Goal: Transaction & Acquisition: Purchase product/service

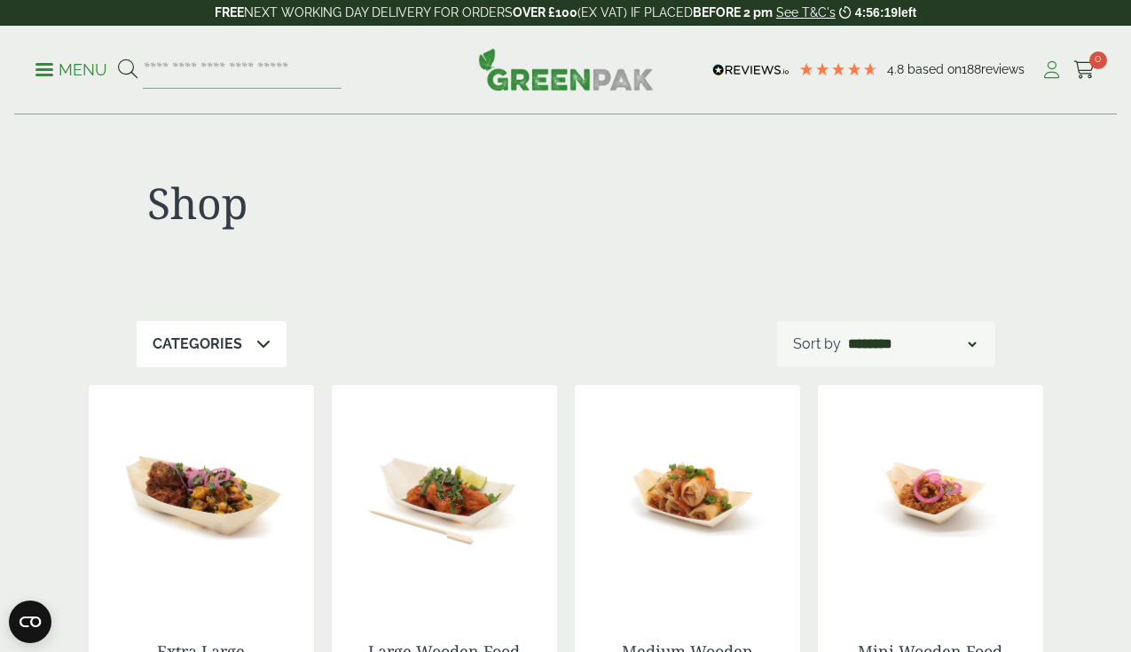
click at [1051, 76] on icon at bounding box center [1051, 70] width 22 height 18
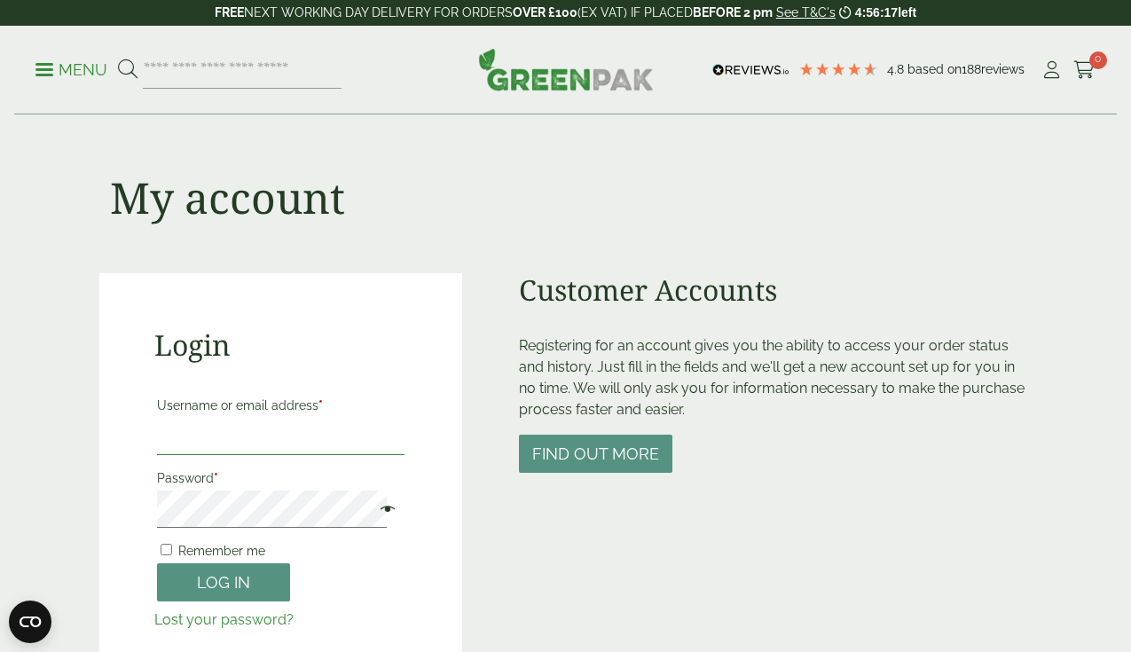
click at [221, 451] on input "Username or email address *" at bounding box center [281, 436] width 248 height 37
type input "**********"
click at [240, 591] on button "Log in" at bounding box center [223, 582] width 133 height 38
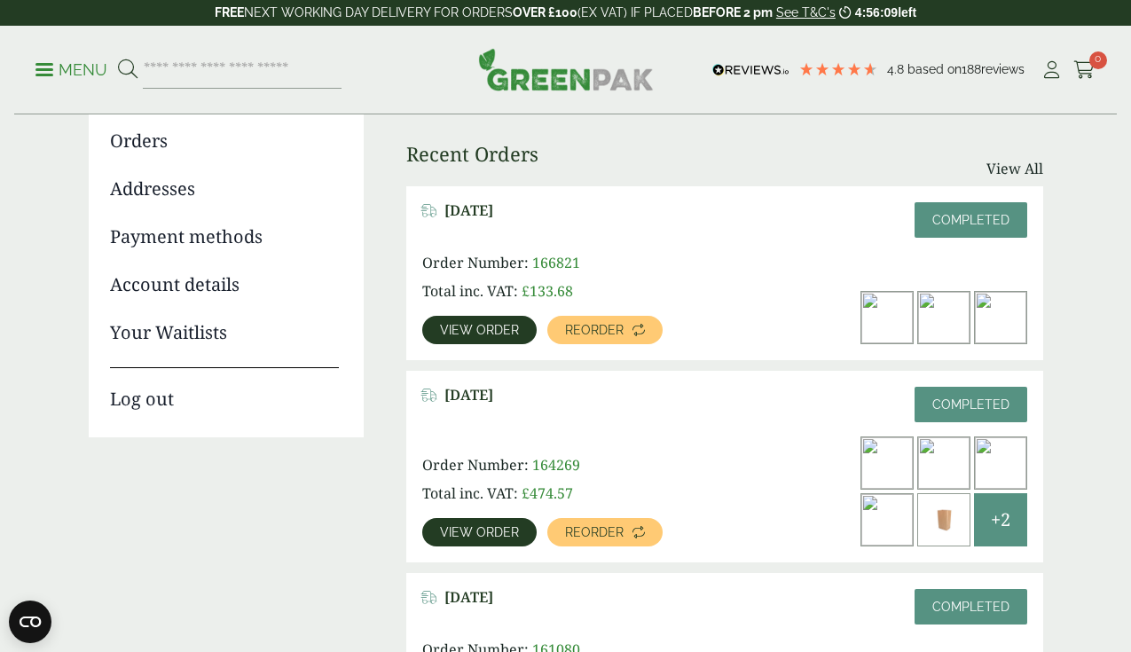
scroll to position [205, 0]
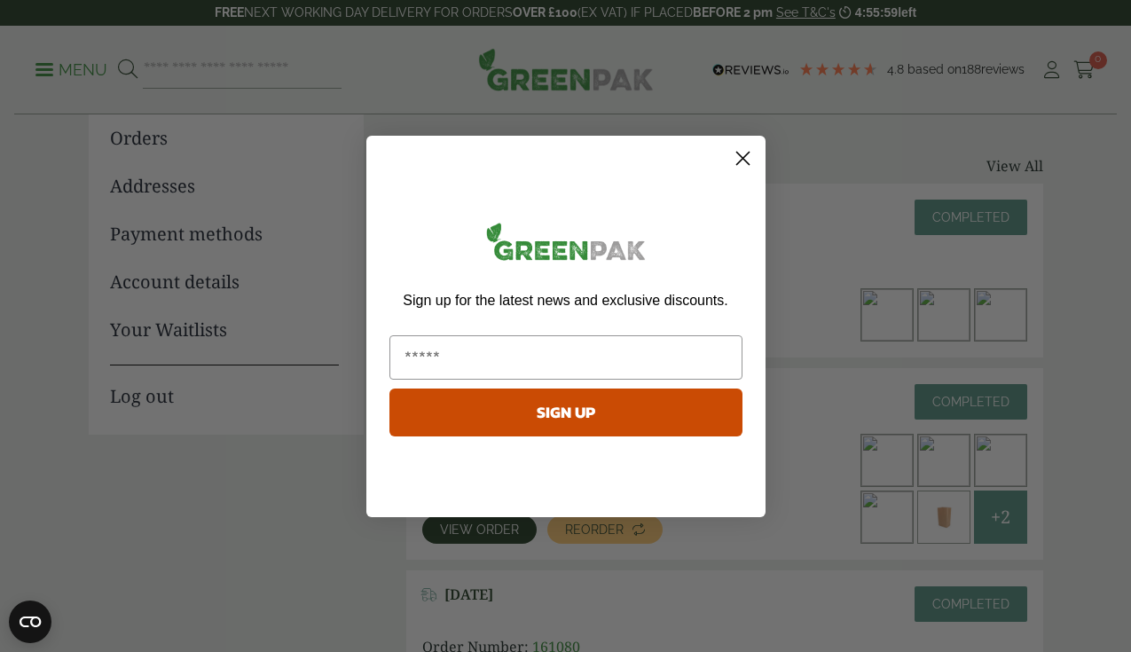
click at [747, 154] on circle "Close dialog" at bounding box center [741, 157] width 29 height 29
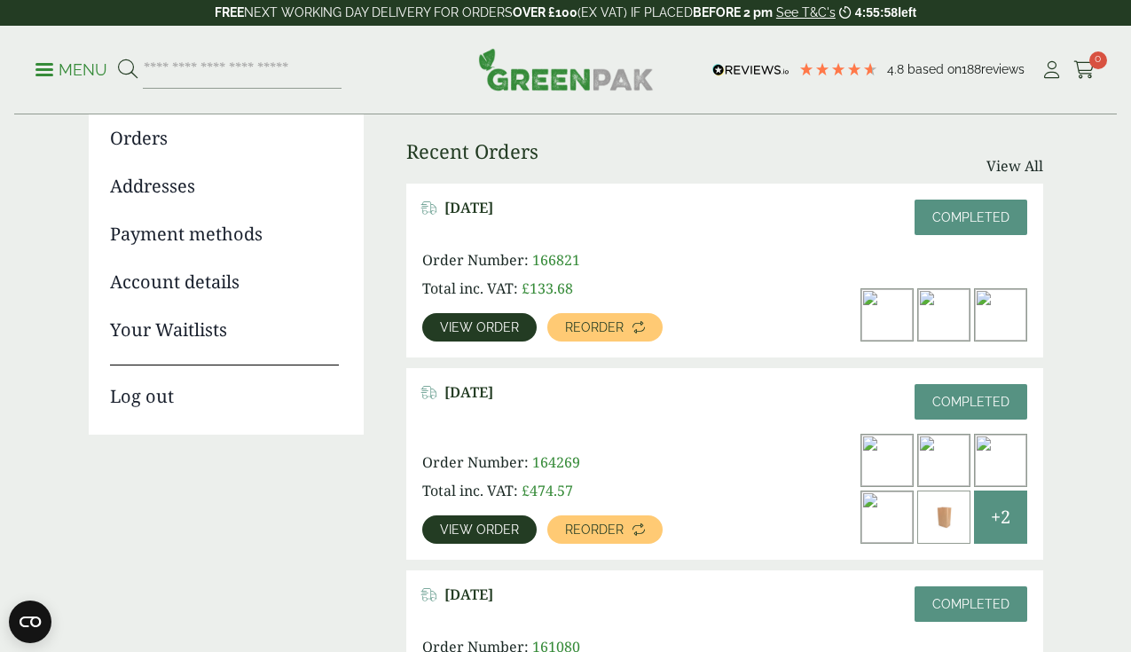
click at [477, 325] on span "View order" at bounding box center [479, 327] width 79 height 12
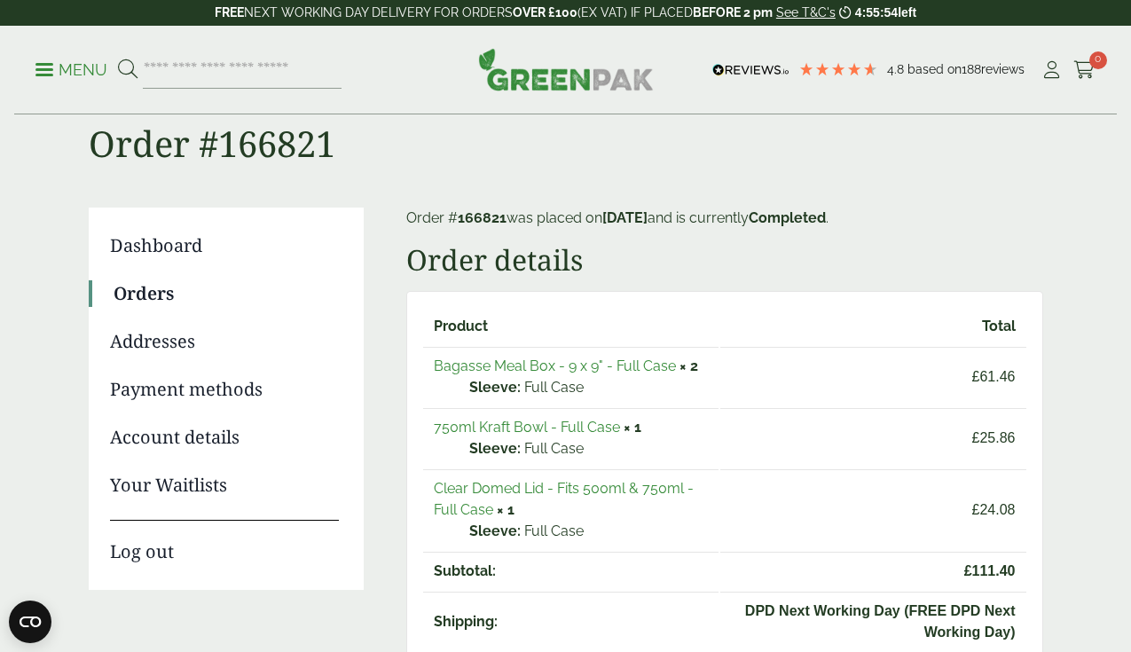
scroll to position [58, 0]
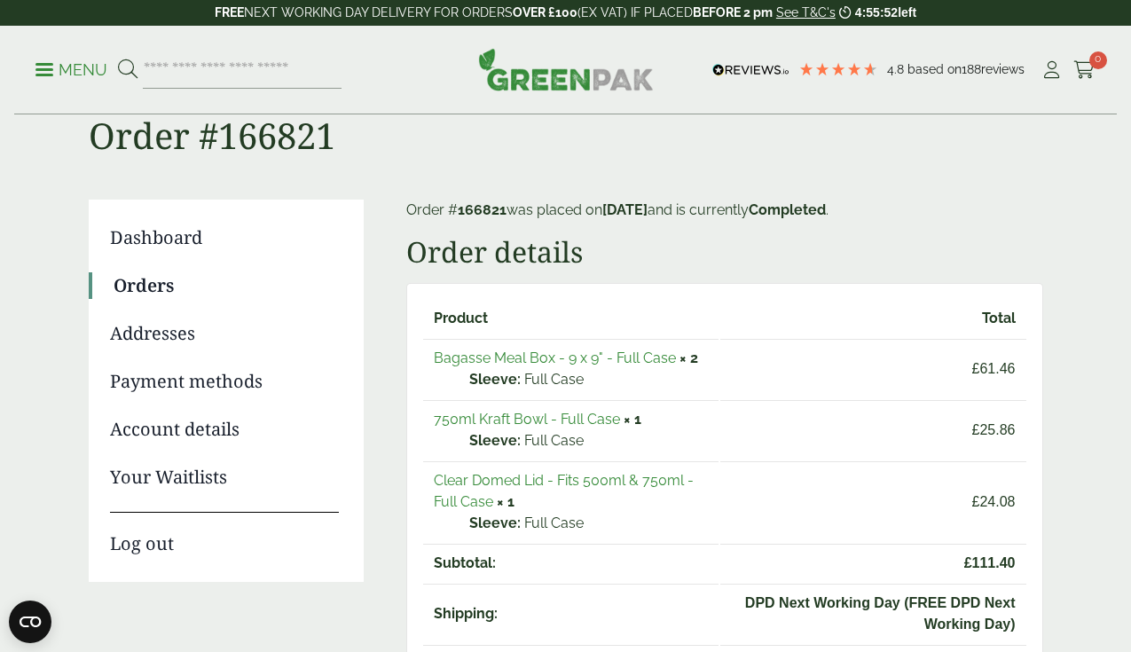
click at [555, 419] on link "750ml Kraft Bowl - Full Case" at bounding box center [527, 419] width 186 height 17
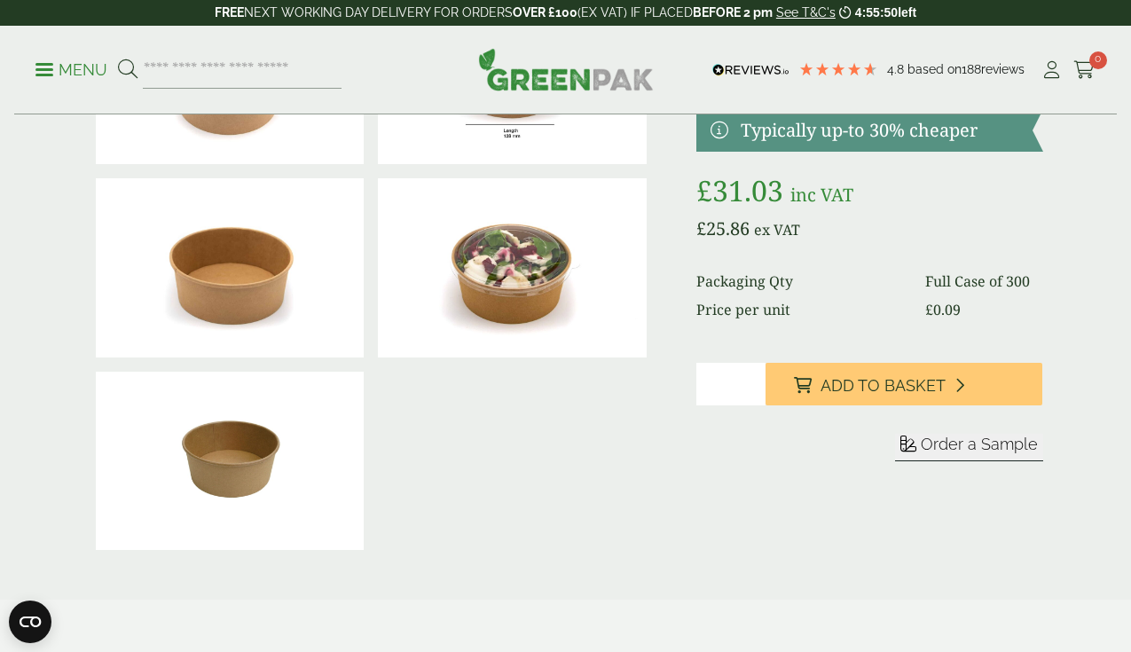
scroll to position [195, 0]
type input "*"
click at [765, 404] on input "*" at bounding box center [730, 383] width 69 height 43
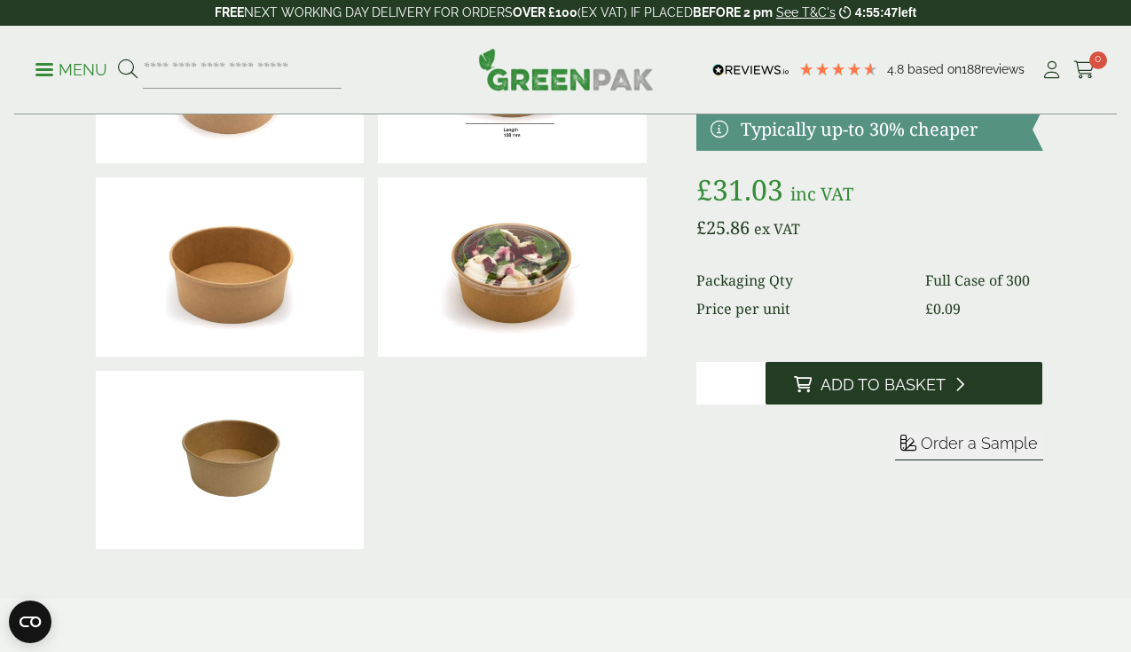
click at [866, 395] on span "Add to Basket" at bounding box center [882, 385] width 125 height 20
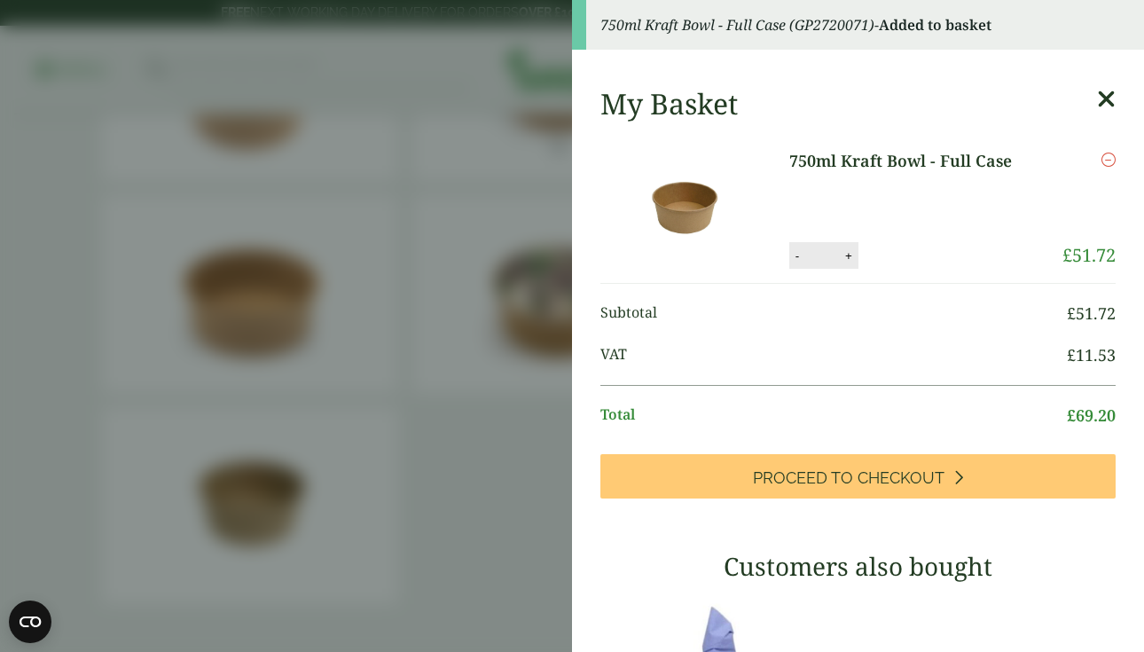
click at [1097, 106] on icon at bounding box center [1106, 99] width 19 height 25
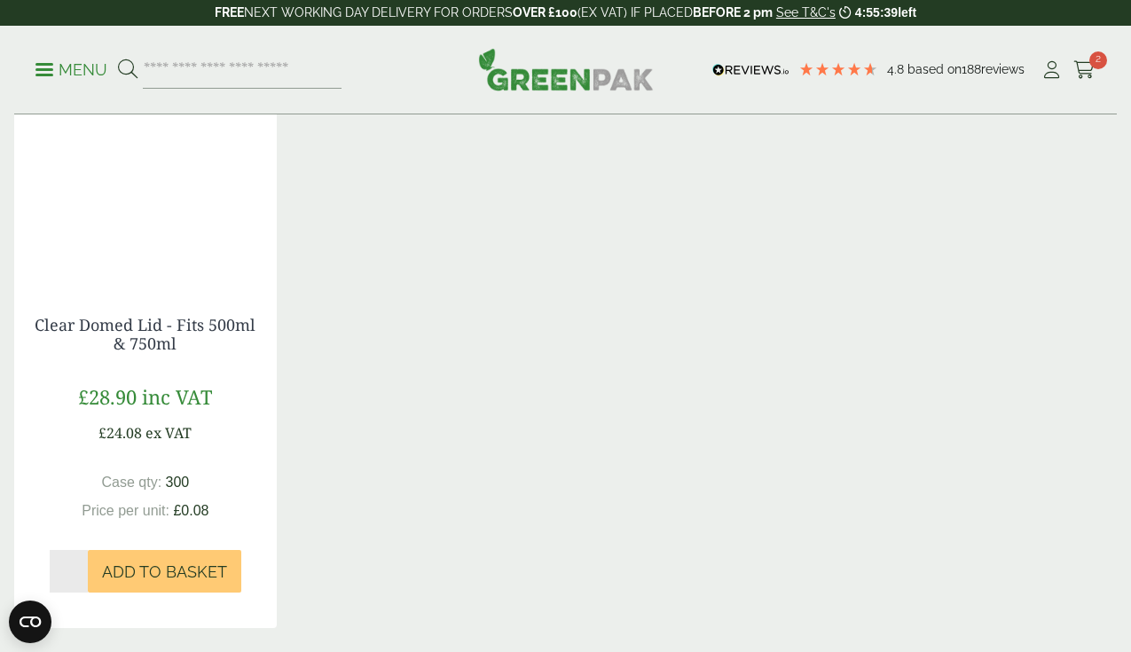
scroll to position [1593, 0]
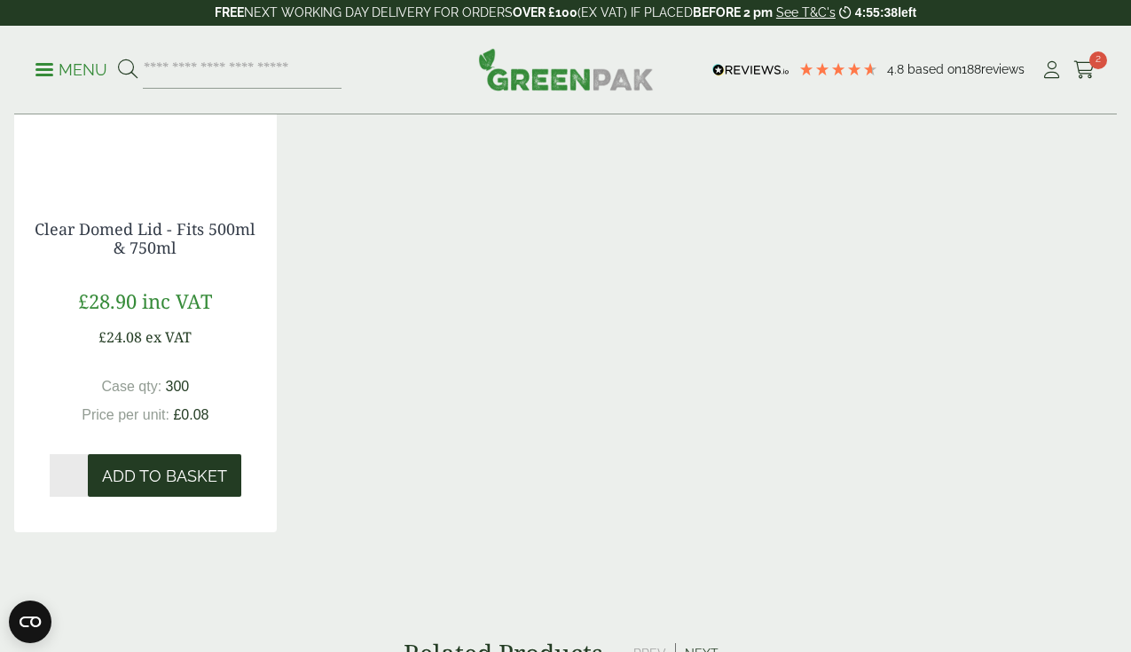
click at [172, 497] on button "Add to Basket" at bounding box center [164, 475] width 153 height 43
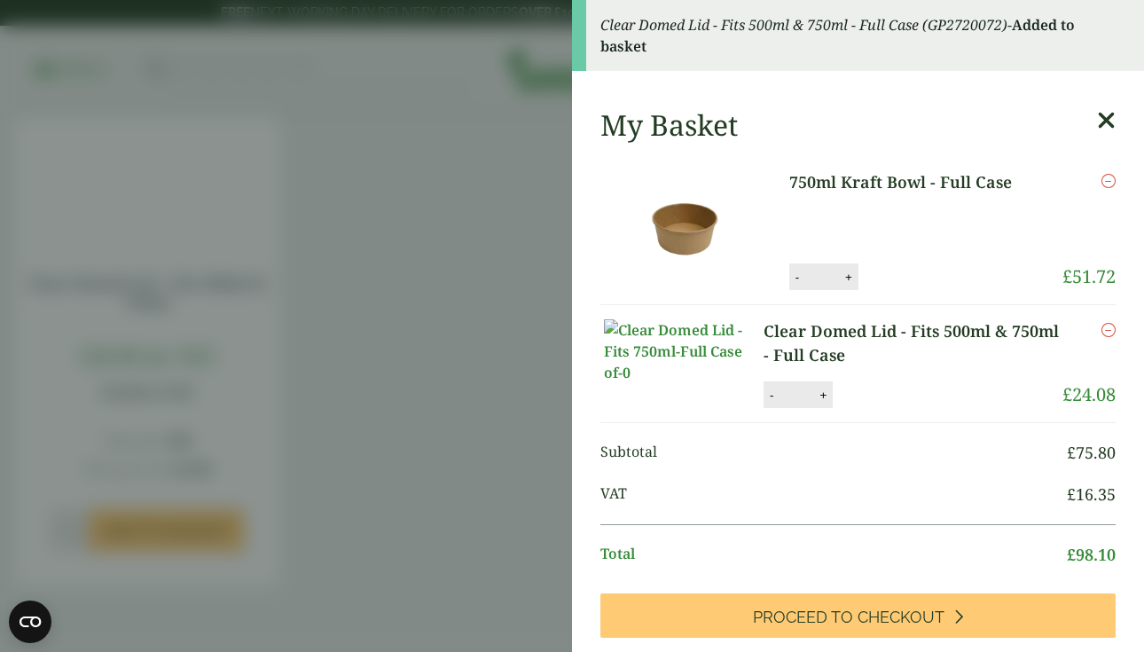
click at [1097, 113] on icon at bounding box center [1106, 120] width 19 height 25
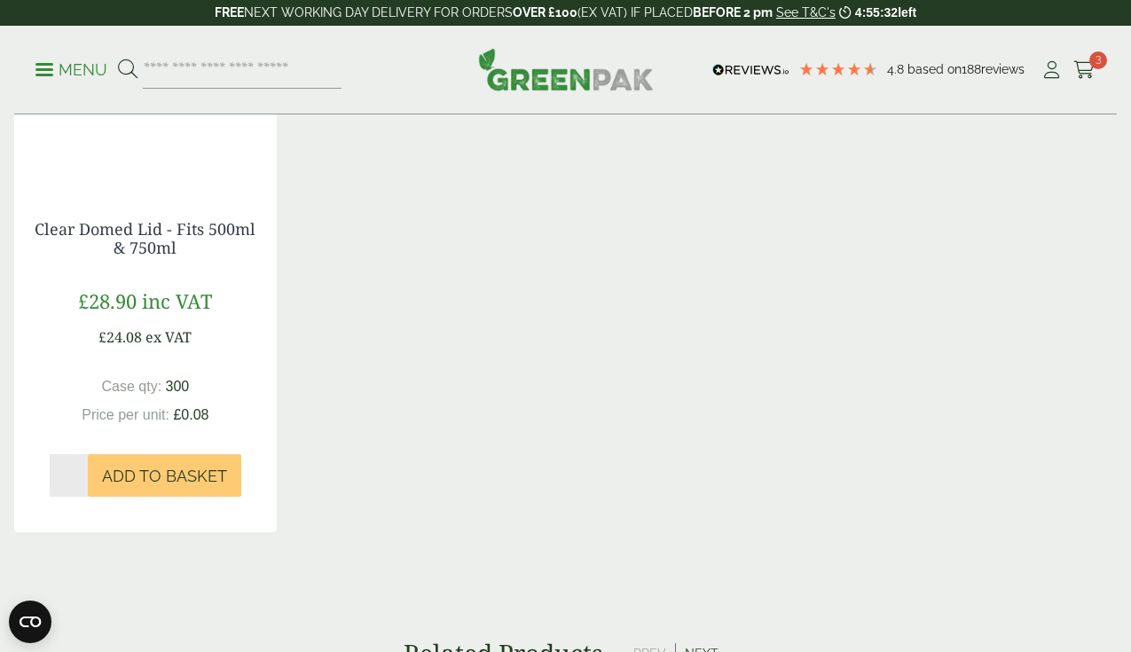
scroll to position [1543, 0]
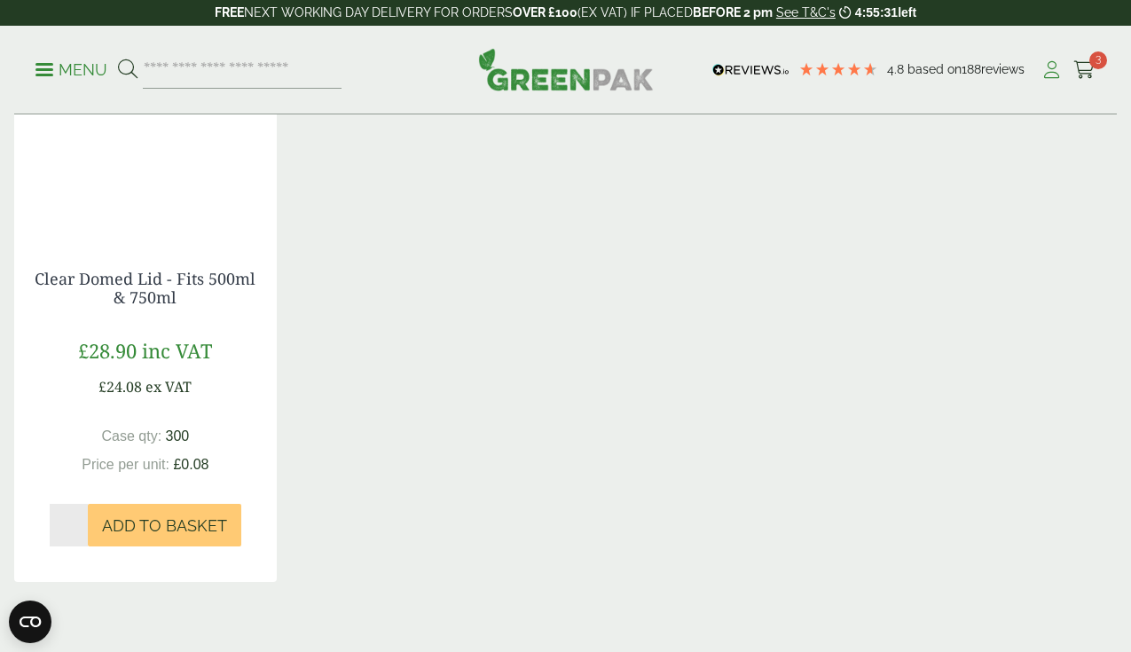
click at [1054, 67] on icon at bounding box center [1051, 70] width 22 height 18
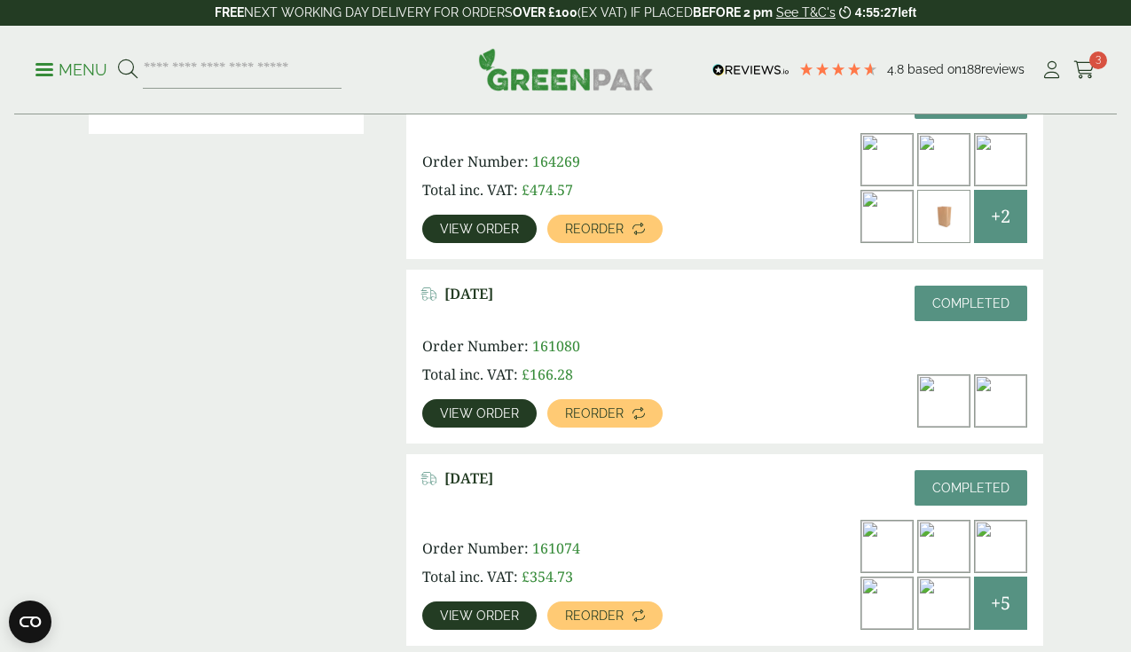
scroll to position [506, 0]
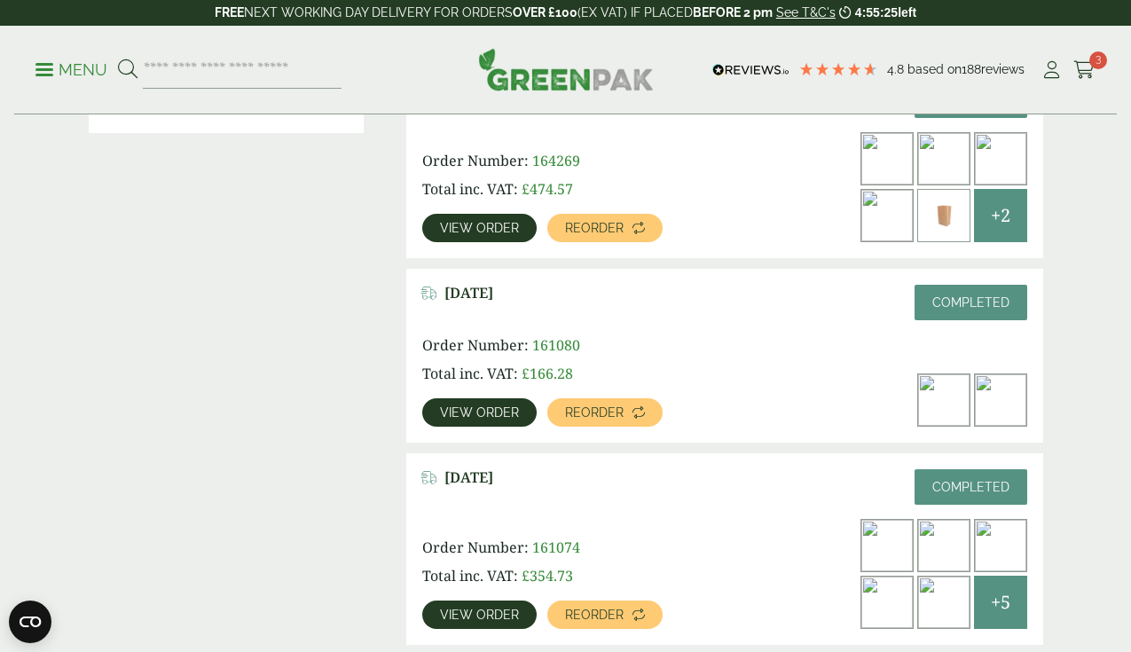
click at [485, 222] on span "View order" at bounding box center [479, 228] width 79 height 12
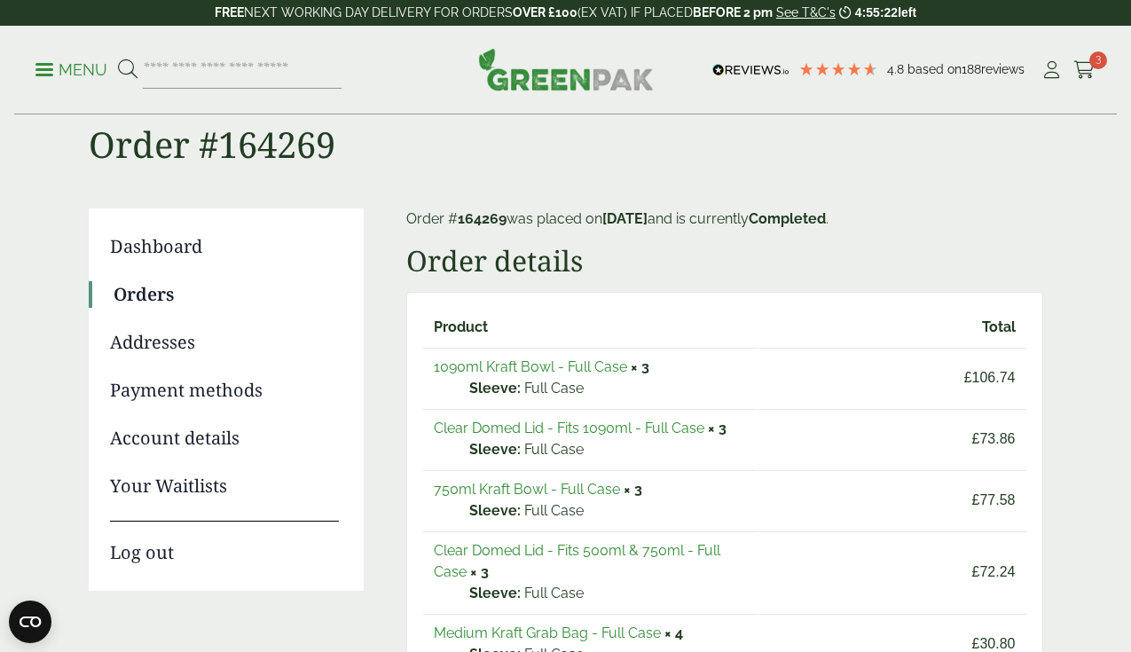
scroll to position [51, 0]
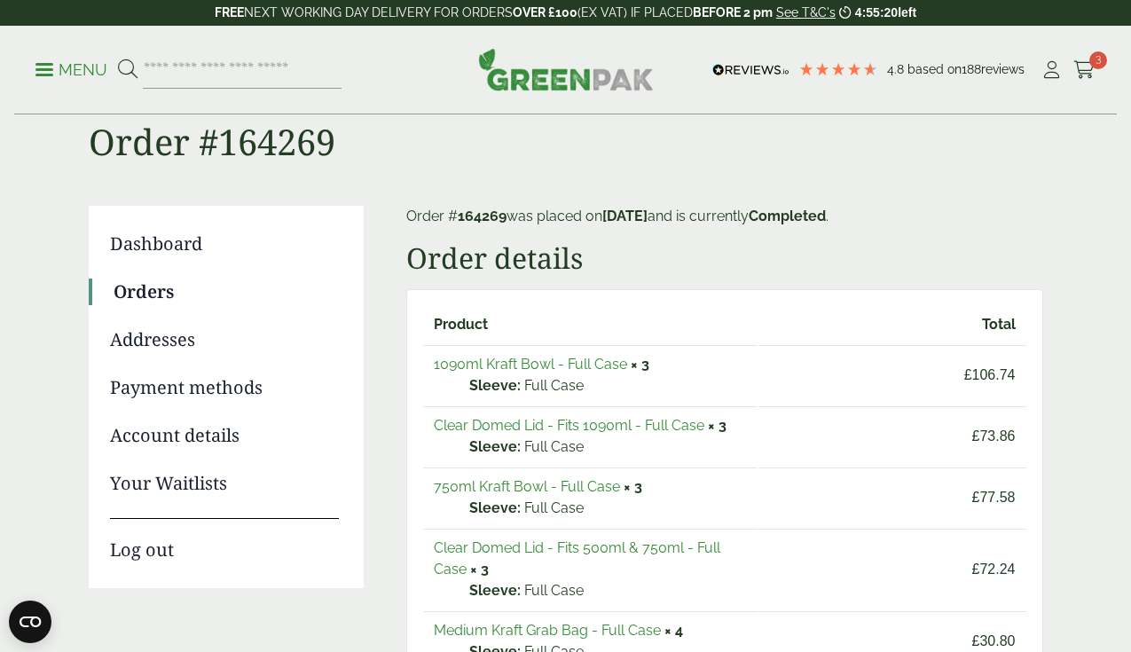
click at [602, 364] on link "1090ml Kraft Bowl - Full Case" at bounding box center [530, 364] width 193 height 17
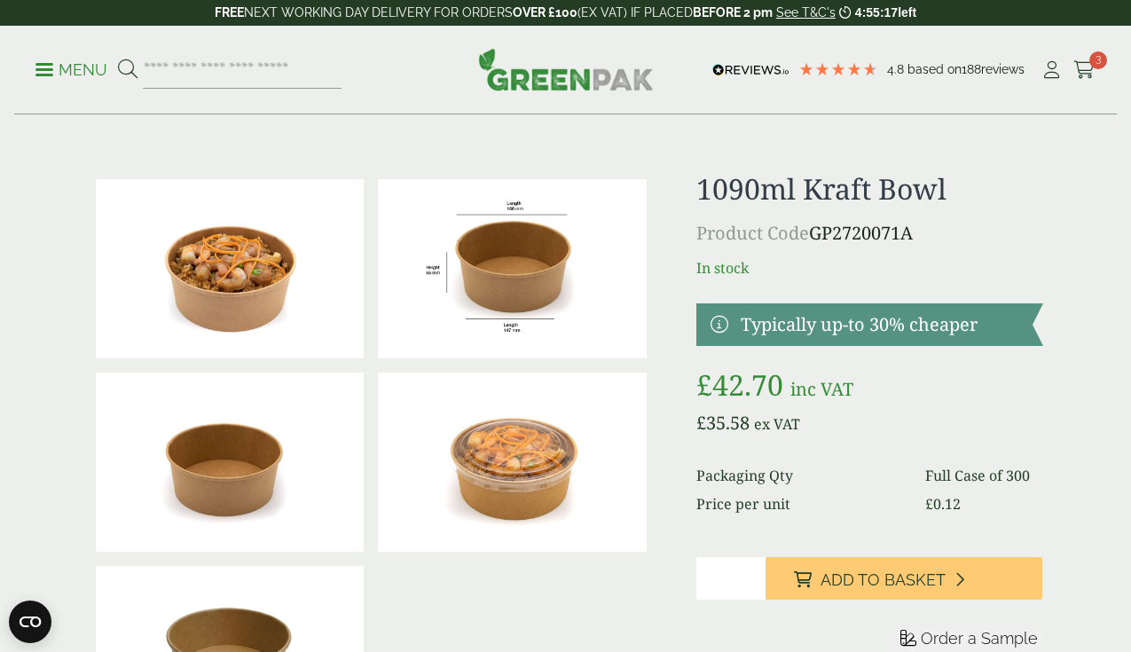
click at [765, 599] on input "*" at bounding box center [730, 578] width 69 height 43
click at [793, 616] on div "1090ml Kraft Bowl Product Code GP2720071A In stock Typically up-to 30% cheaper …" at bounding box center [869, 461] width 347 height 579
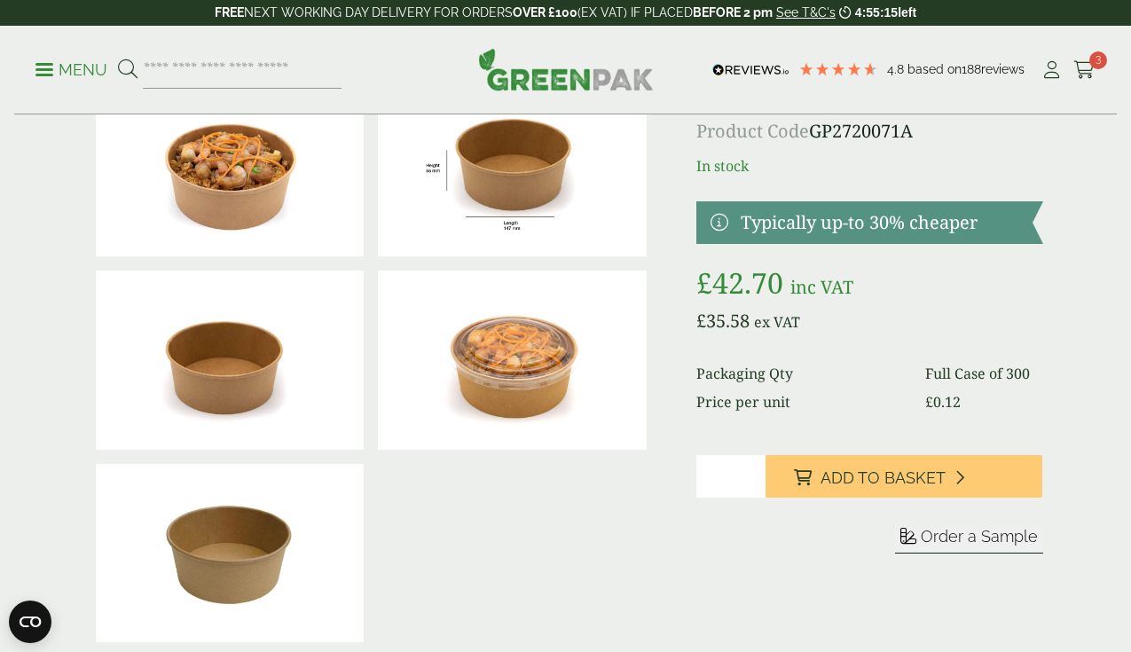
scroll to position [127, 0]
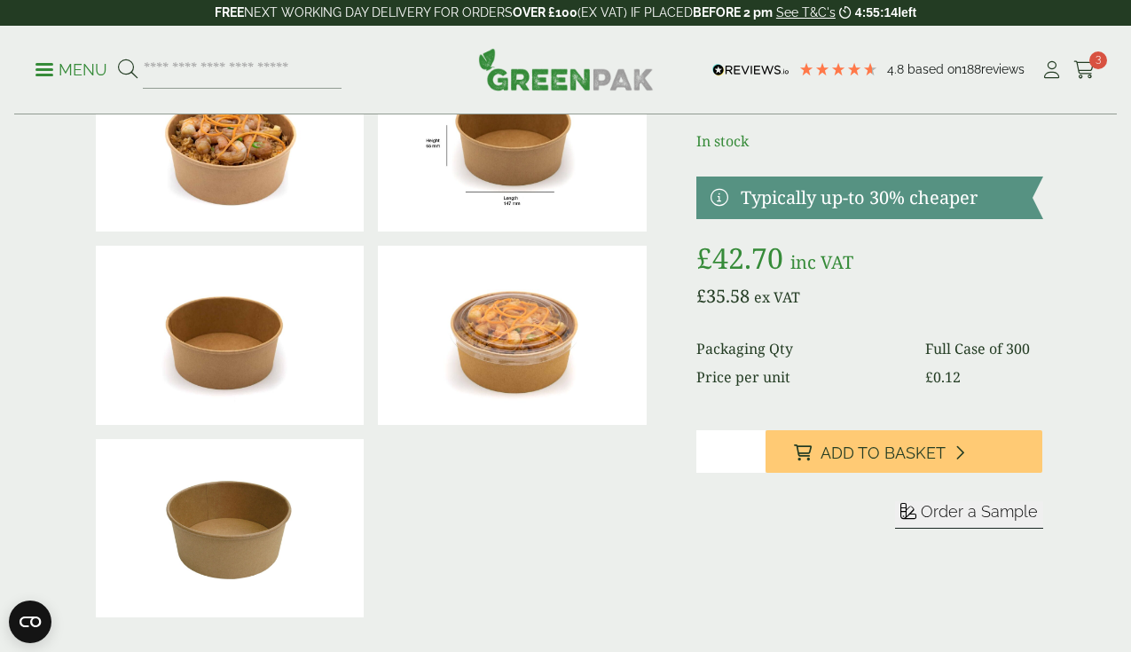
click at [765, 473] on input "*" at bounding box center [730, 451] width 69 height 43
type input "*"
click at [765, 473] on input "*" at bounding box center [730, 451] width 69 height 43
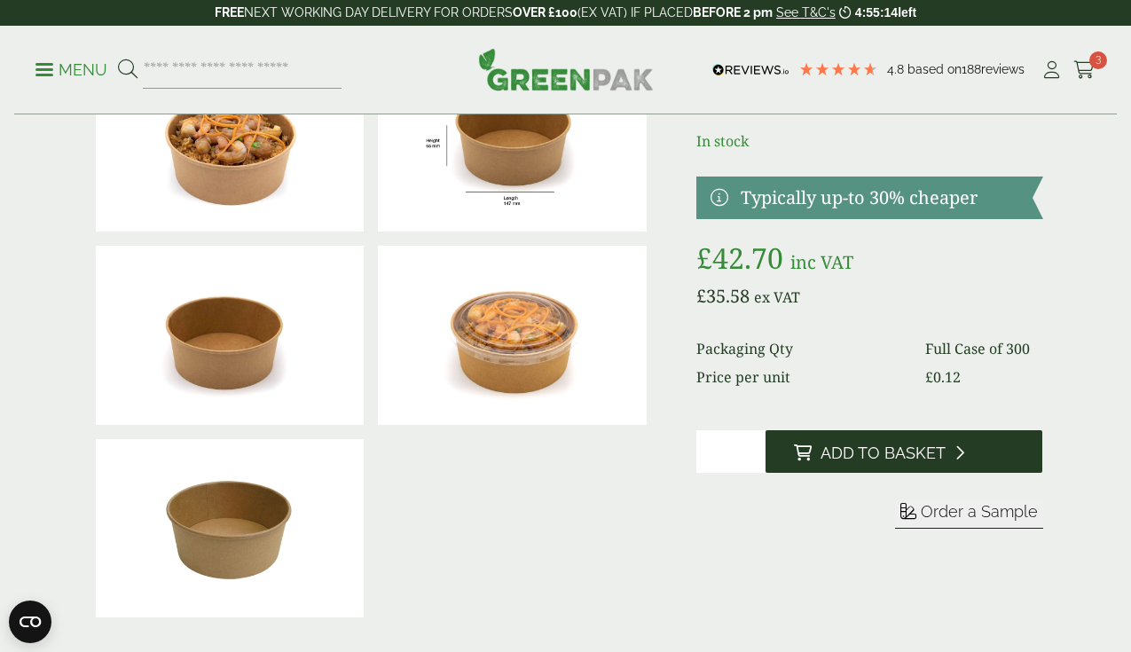
click at [891, 463] on span "Add to Basket" at bounding box center [882, 453] width 125 height 20
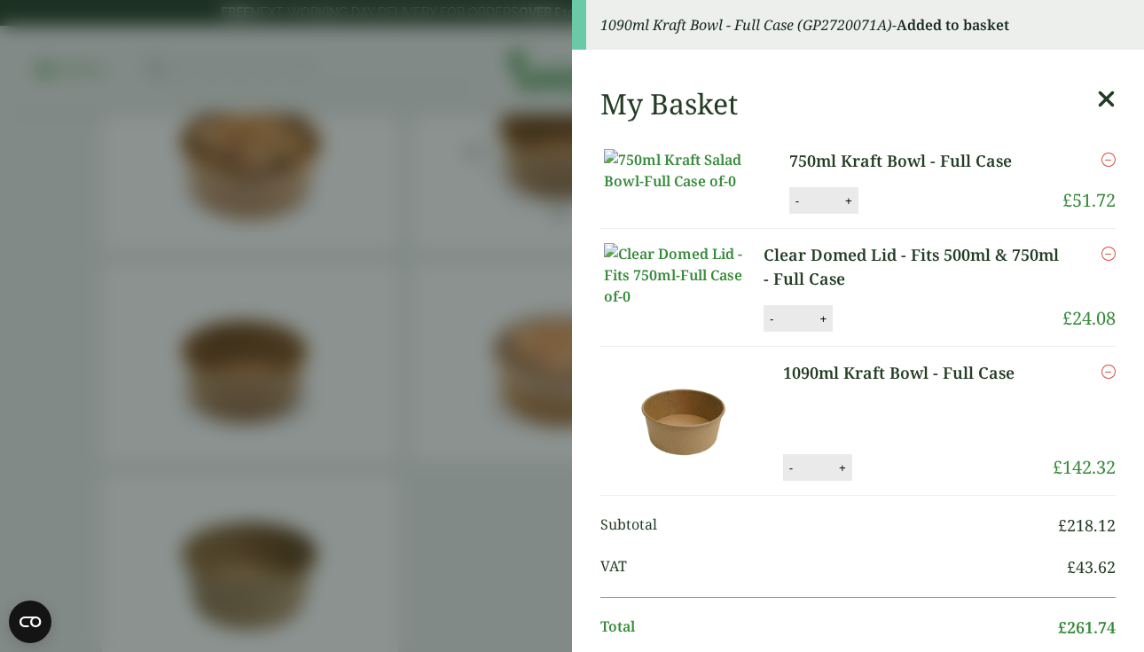
click at [1097, 91] on icon at bounding box center [1106, 99] width 19 height 25
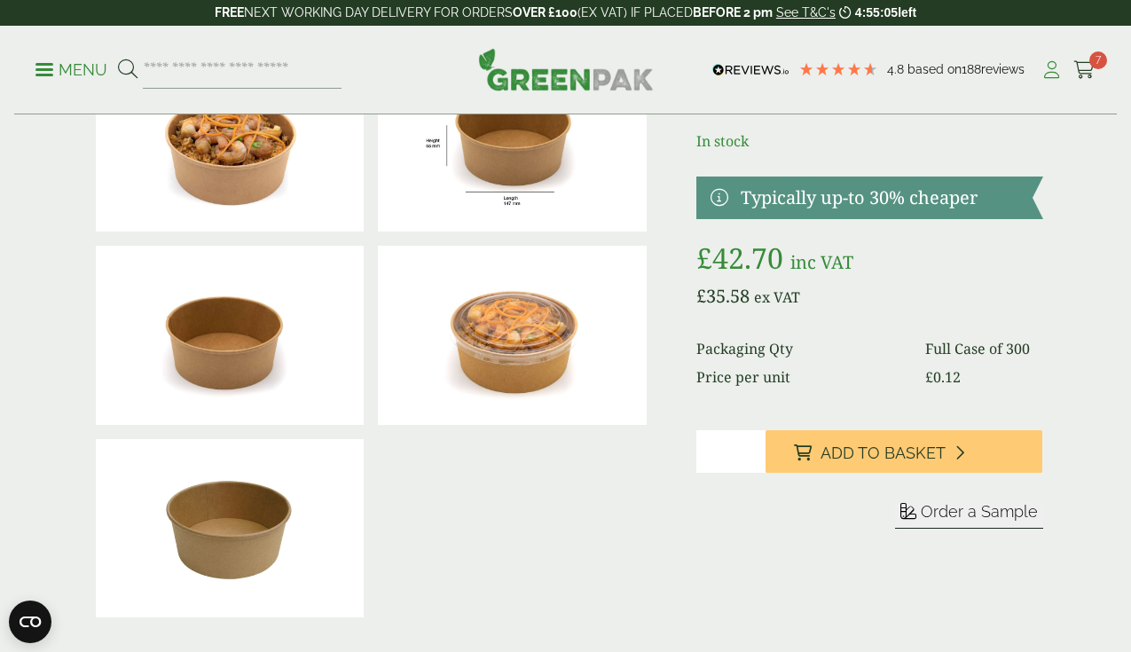
click at [1057, 72] on icon at bounding box center [1051, 70] width 22 height 18
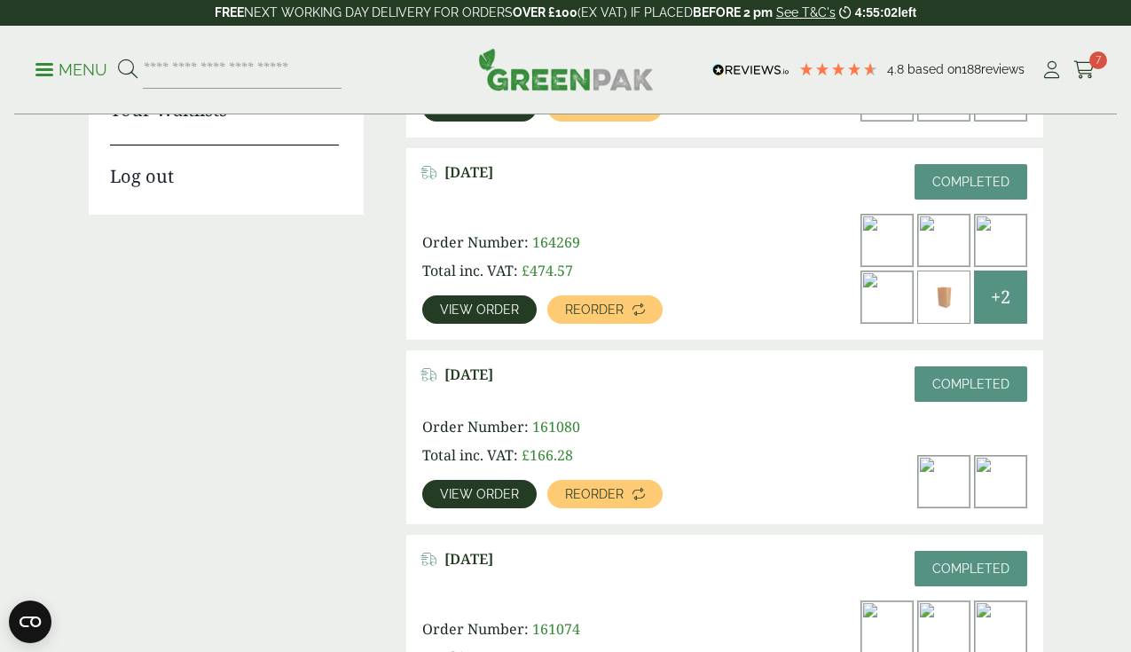
scroll to position [426, 0]
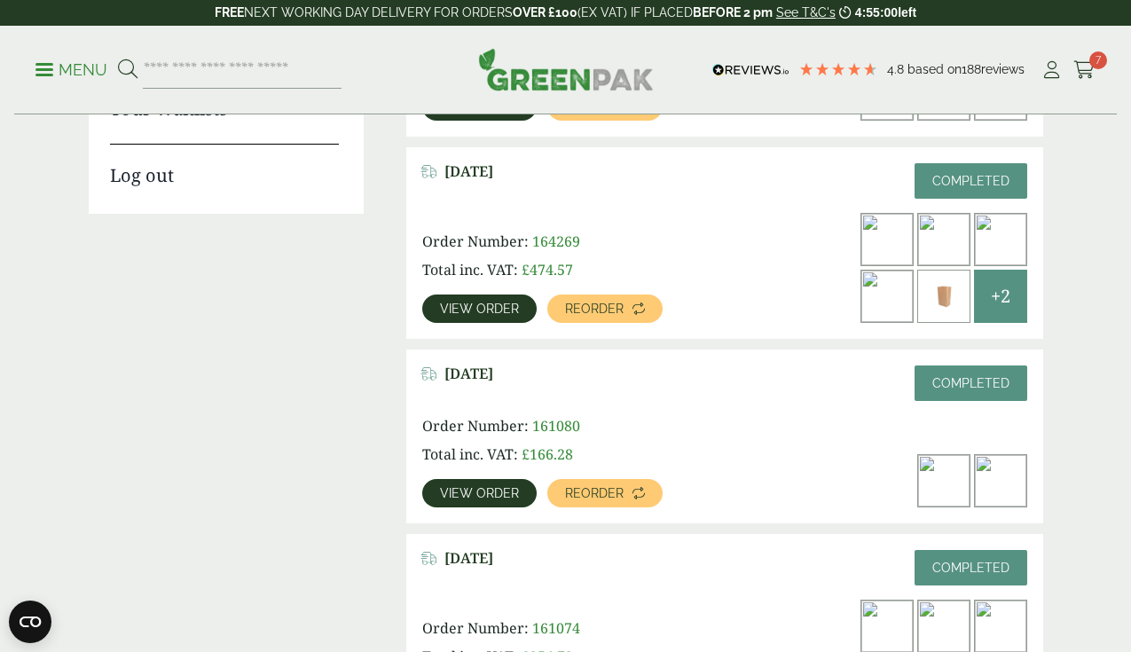
click at [495, 302] on span "View order" at bounding box center [479, 308] width 79 height 12
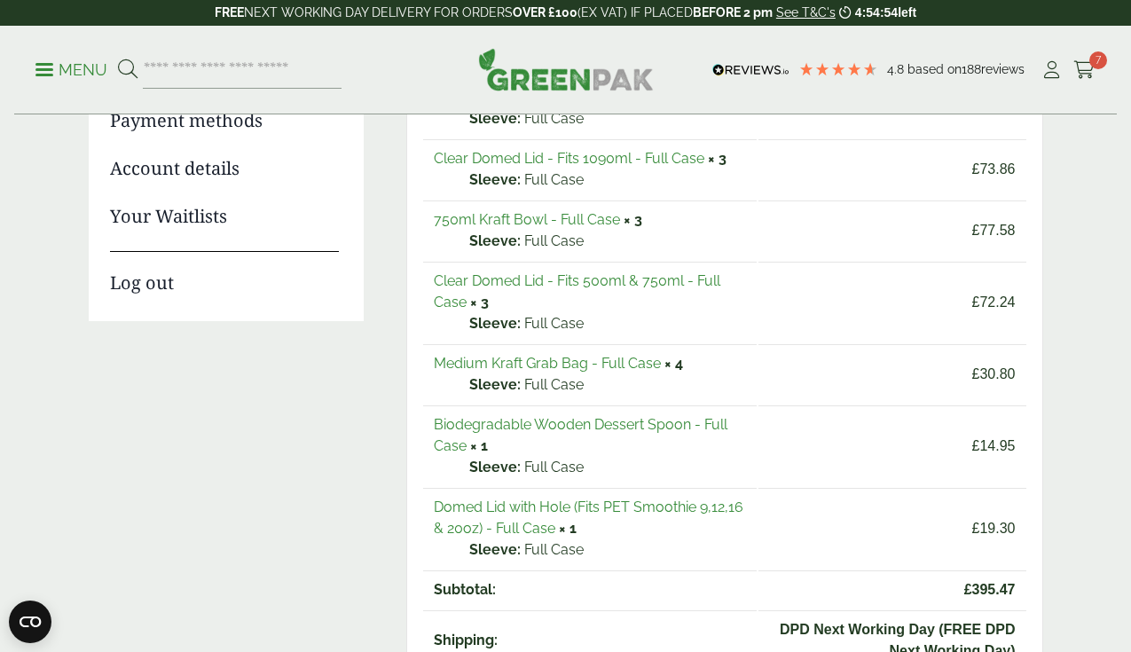
scroll to position [298, 0]
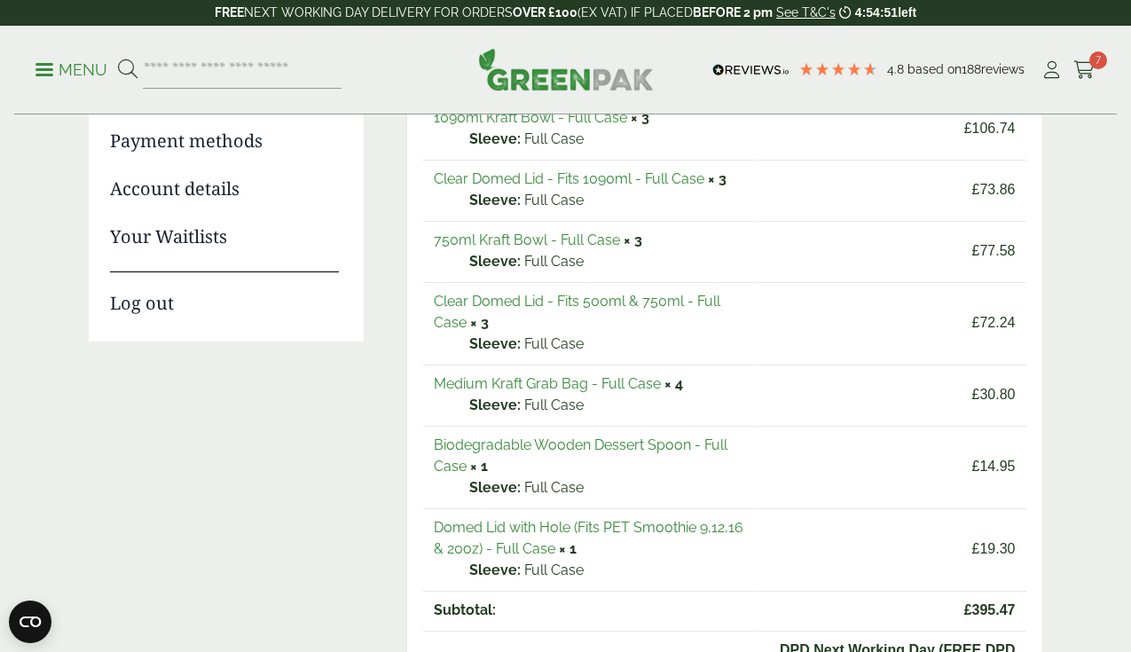
click at [508, 387] on link "Medium Kraft Grab Bag - Full Case" at bounding box center [547, 383] width 227 height 17
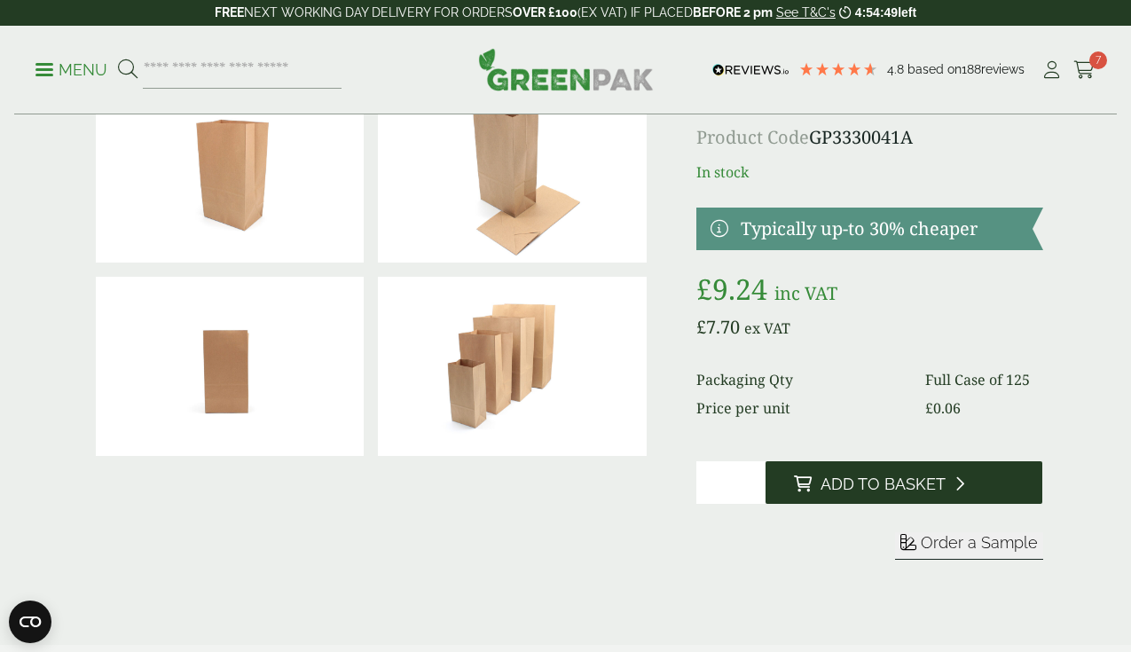
scroll to position [104, 0]
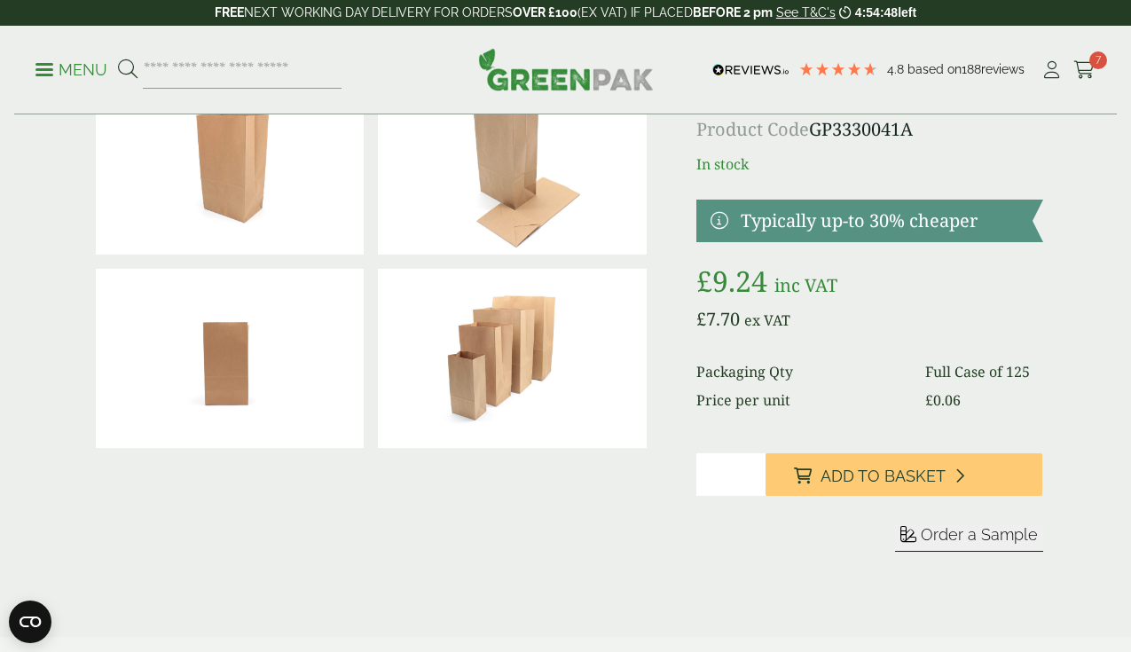
type input "*"
click at [765, 496] on input "*" at bounding box center [730, 474] width 69 height 43
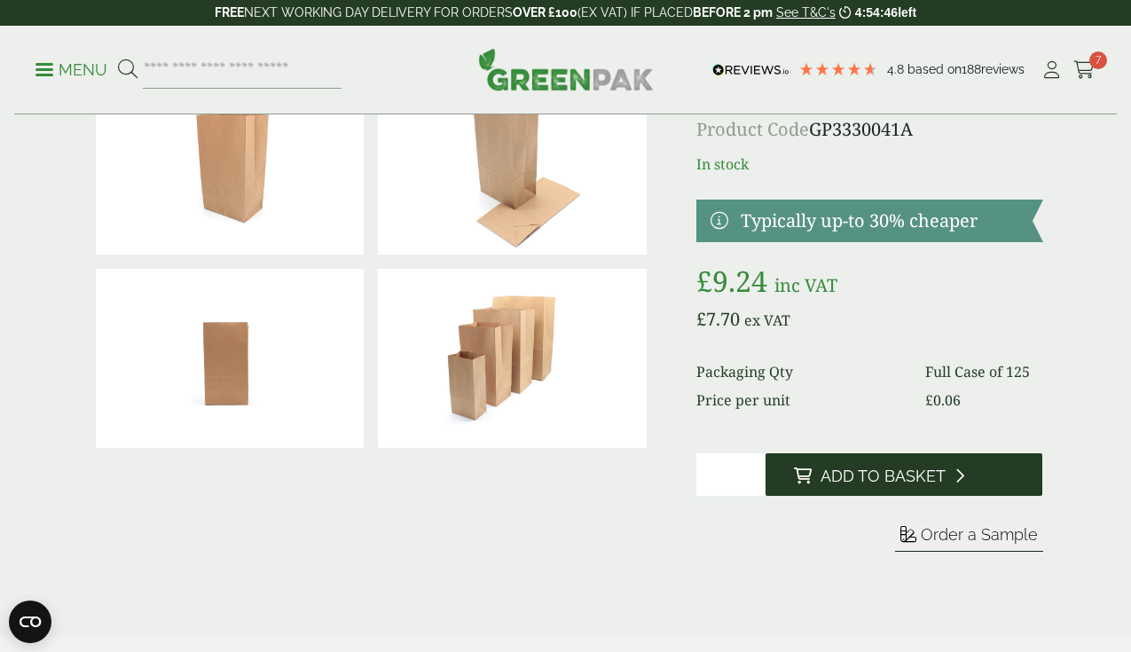
click at [878, 552] on div "Medium Kraft Grab Bag Product Code GP3330041A In stock Typically up-to 30% chea…" at bounding box center [869, 331] width 347 height 526
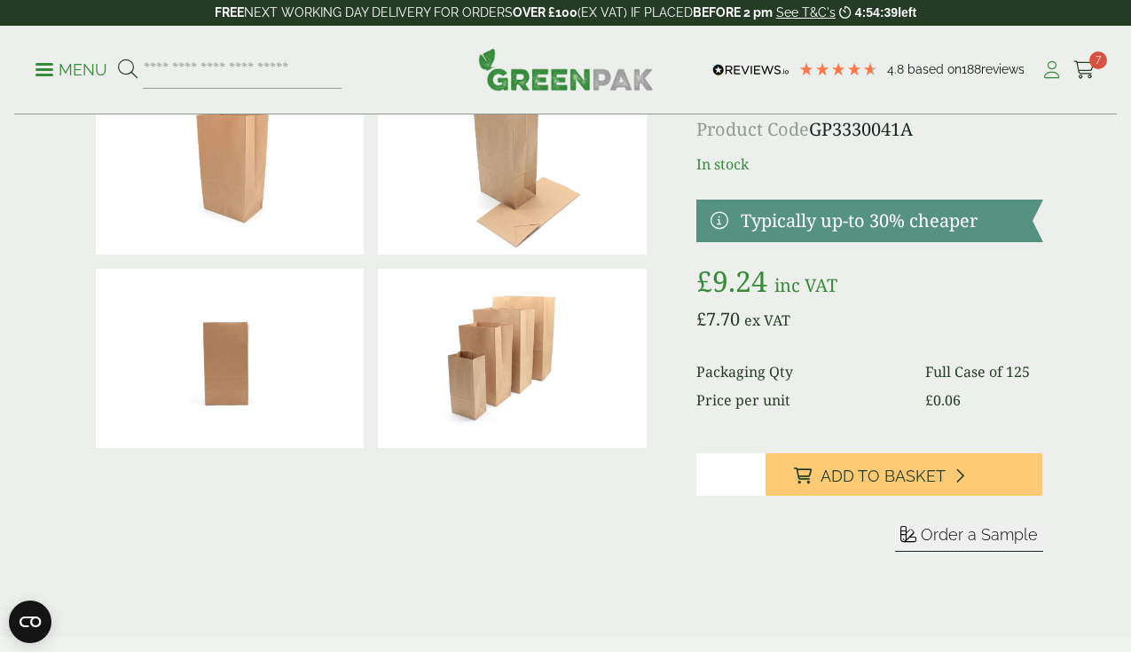
click at [1052, 69] on icon at bounding box center [1051, 70] width 22 height 18
click at [1085, 67] on icon at bounding box center [1084, 70] width 22 height 18
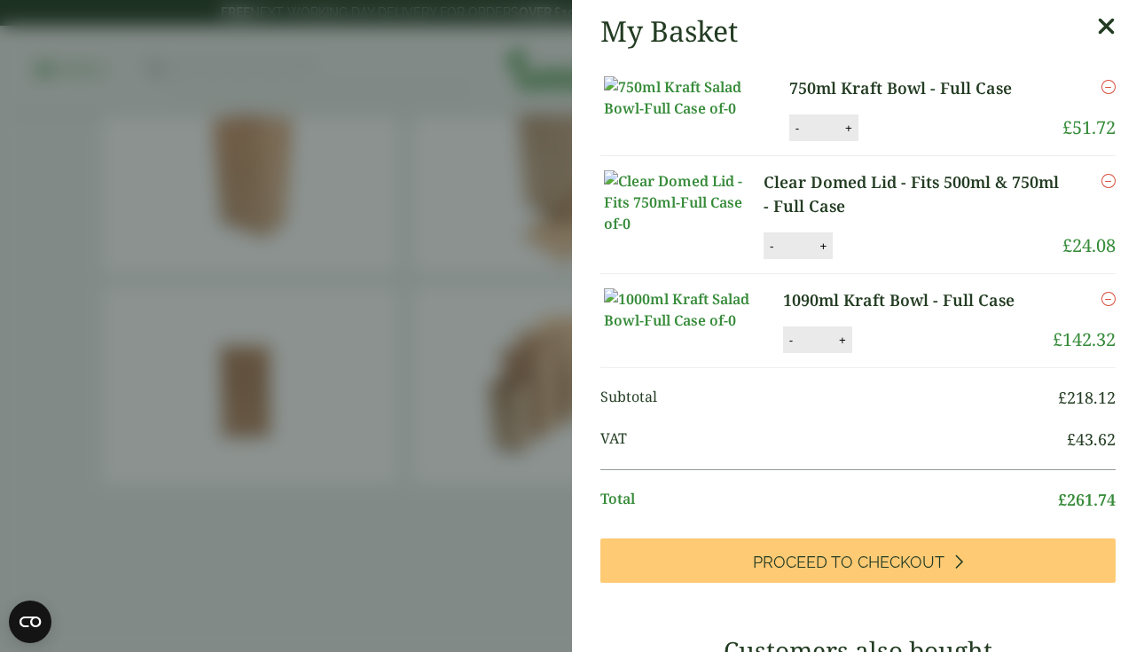
click at [535, 75] on aside "My Basket 750ml Kraft Bowl - Full Case 750ml Kraft Bowl - Full Case quantity - …" at bounding box center [572, 326] width 1144 height 652
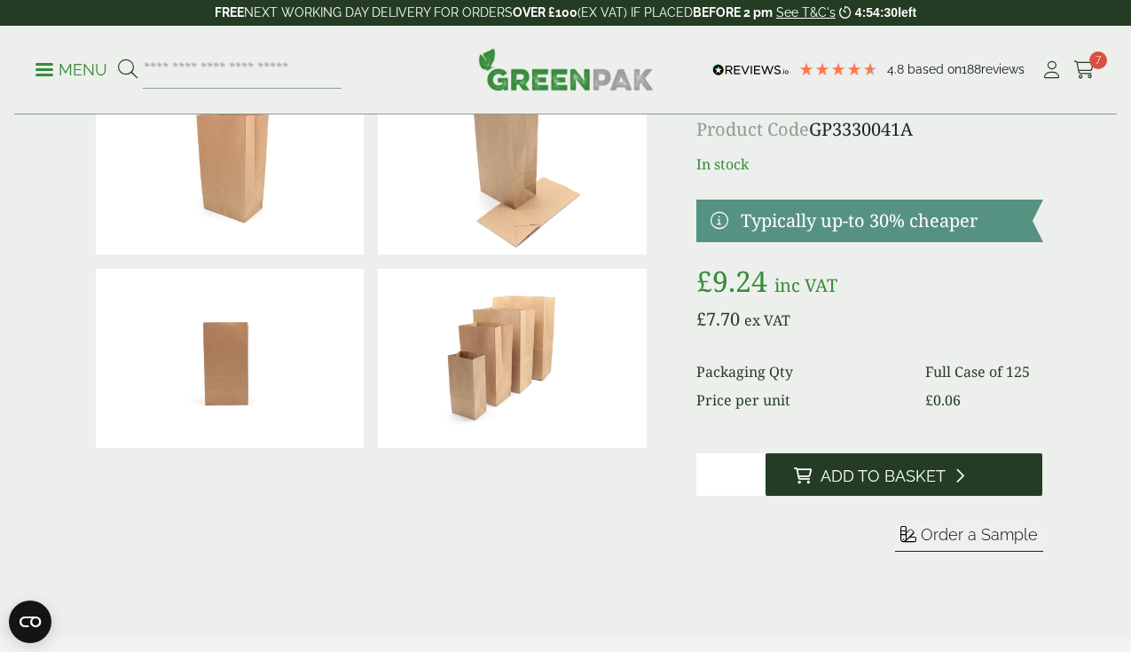
click at [923, 486] on span "Add to Basket" at bounding box center [882, 476] width 125 height 20
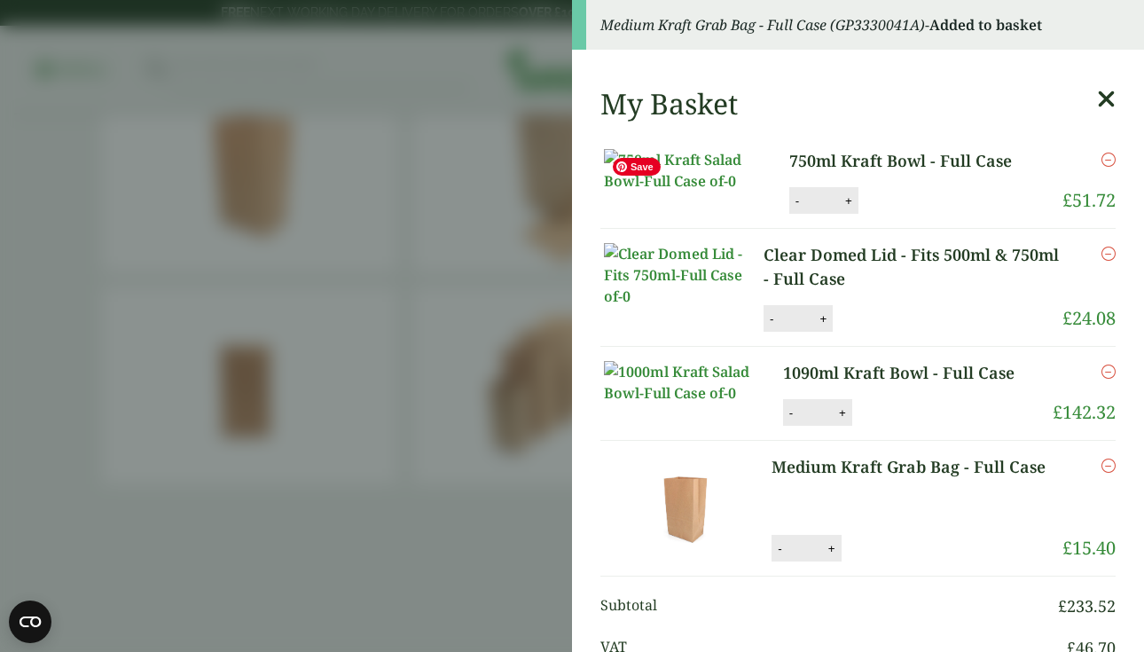
click at [450, 188] on aside "Medium Kraft Grab Bag - Full Case (GP3330041A) - Added to basket My Basket 750m…" at bounding box center [572, 326] width 1144 height 652
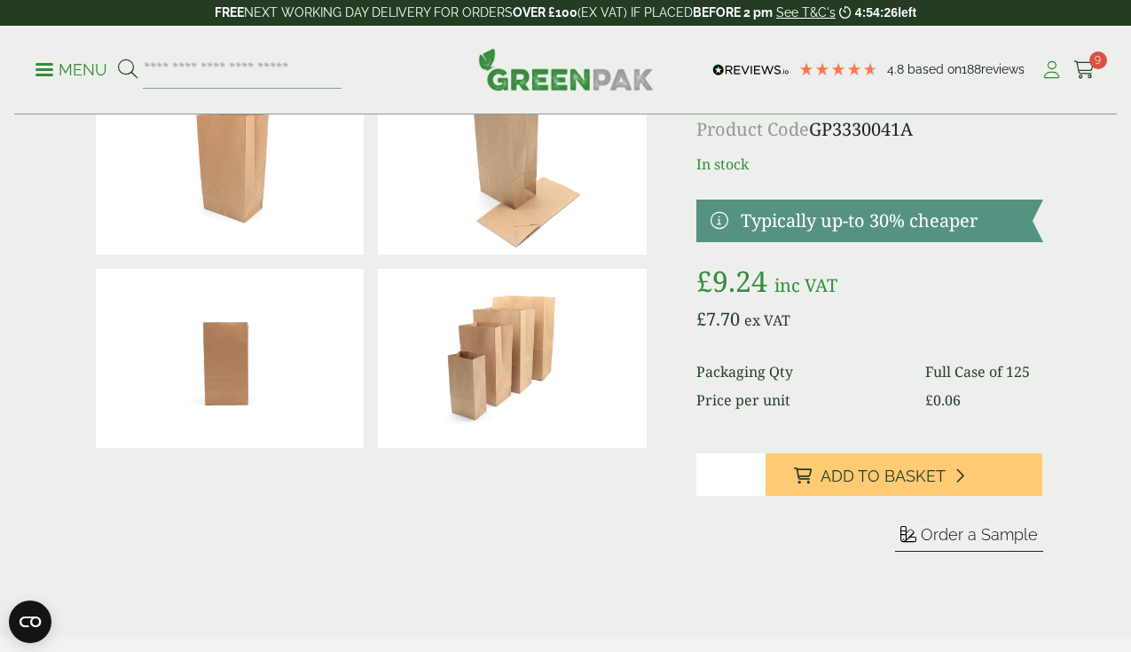
click at [1053, 68] on icon at bounding box center [1051, 70] width 22 height 18
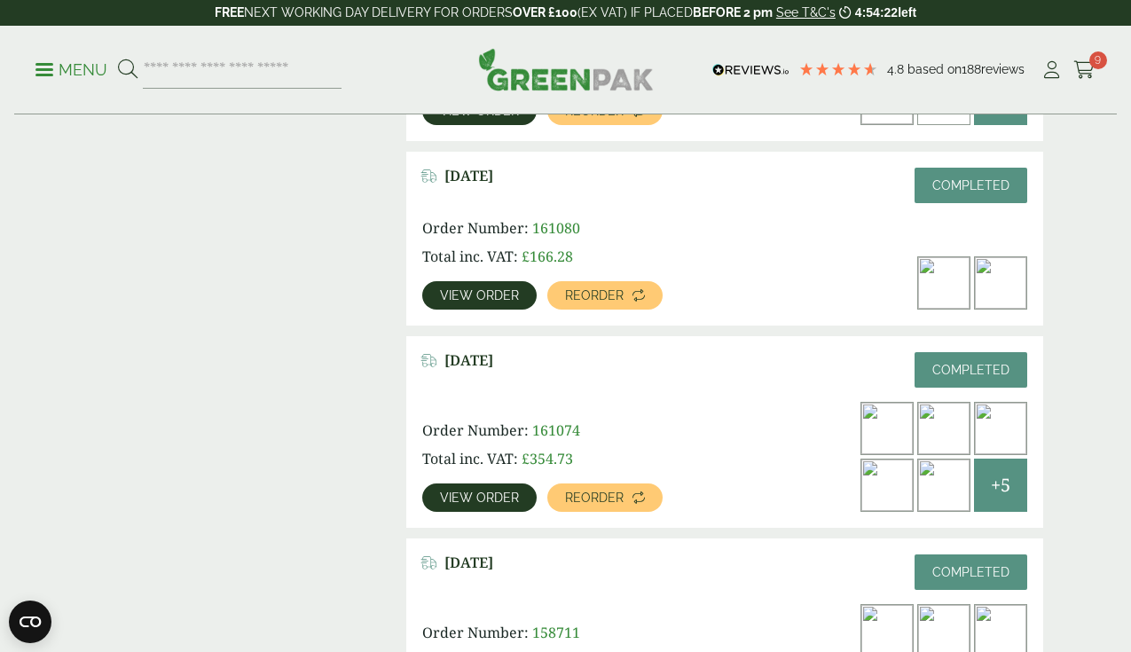
scroll to position [640, 0]
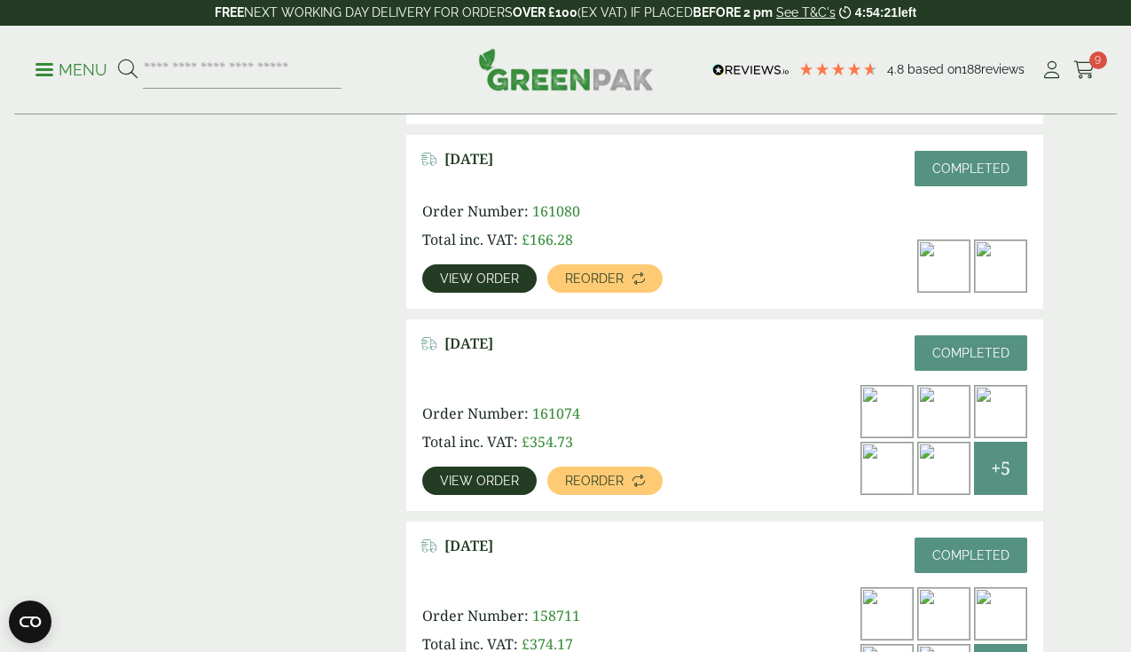
click at [511, 474] on span "View order" at bounding box center [479, 480] width 79 height 12
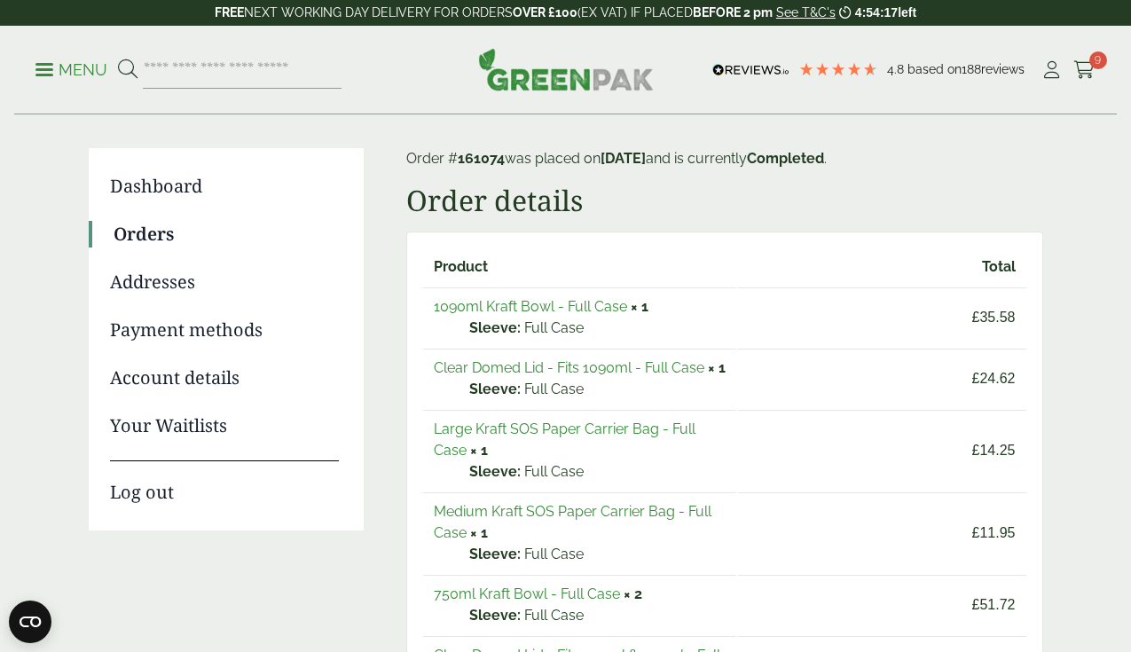
scroll to position [113, 0]
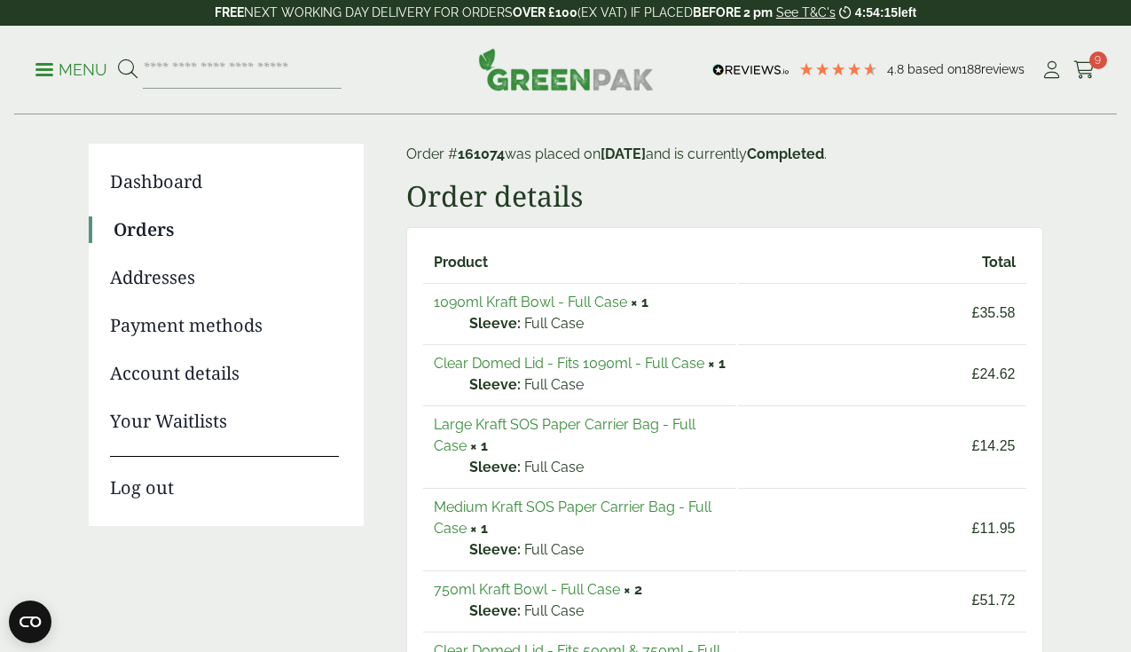
click at [599, 446] on link "Large Kraft SOS Paper Carrier Bag - Full Case" at bounding box center [565, 435] width 262 height 38
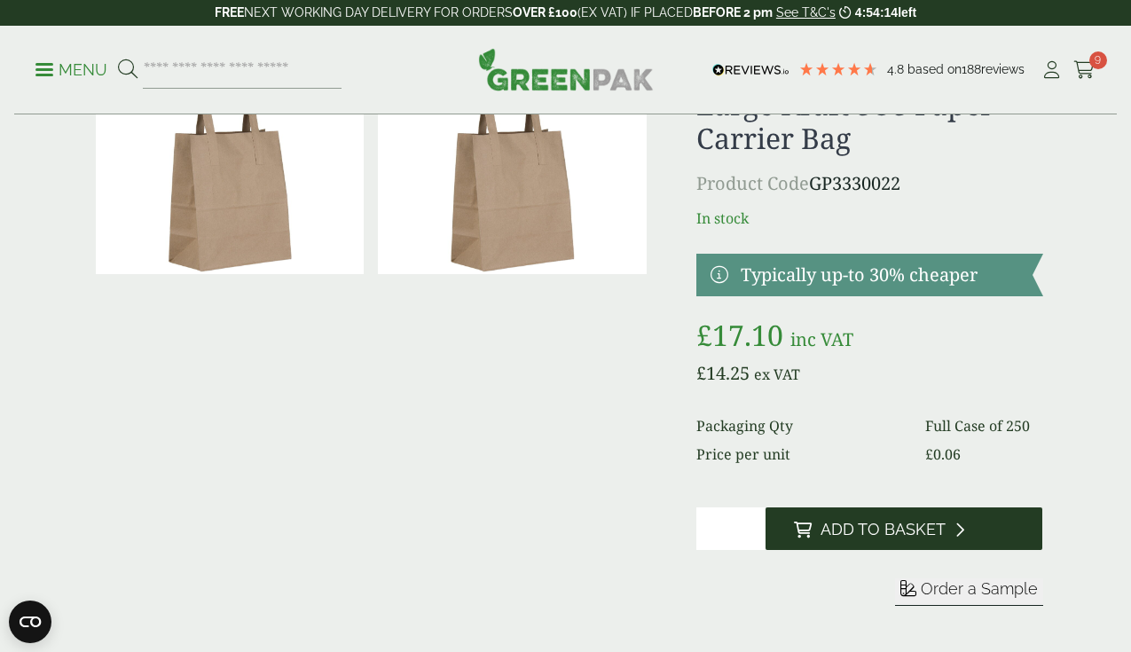
scroll to position [106, 0]
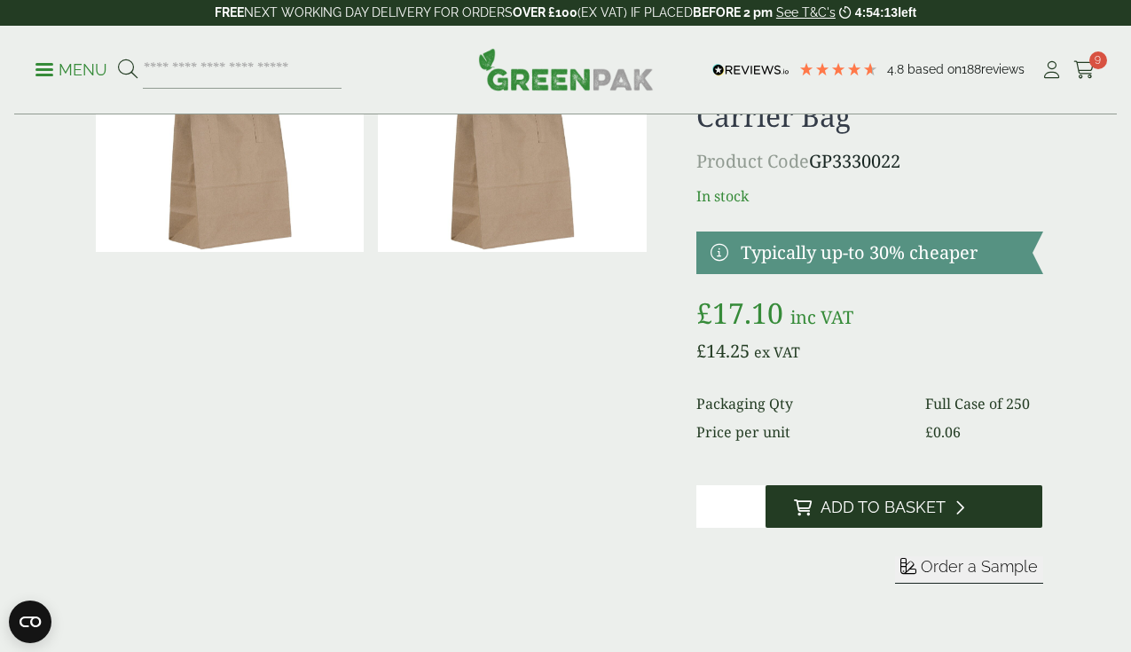
click at [942, 517] on span "Add to Basket" at bounding box center [882, 507] width 125 height 20
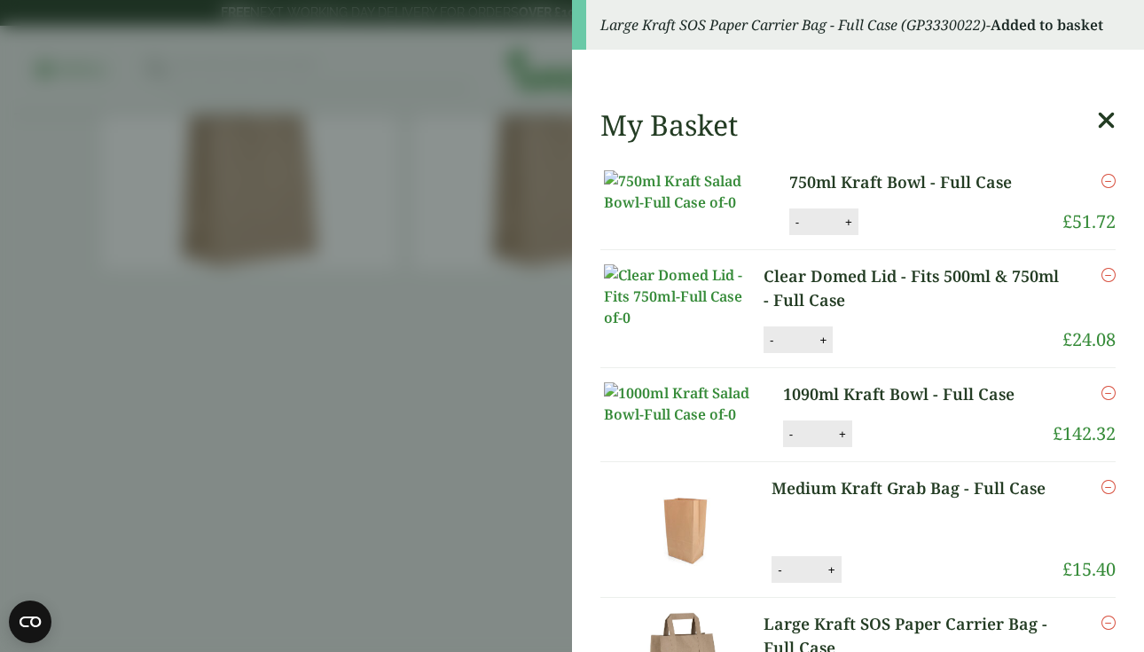
click at [450, 354] on aside "Large Kraft SOS Paper Carrier Bag - Full Case (GP3330022) - Added to basket My …" at bounding box center [572, 326] width 1144 height 652
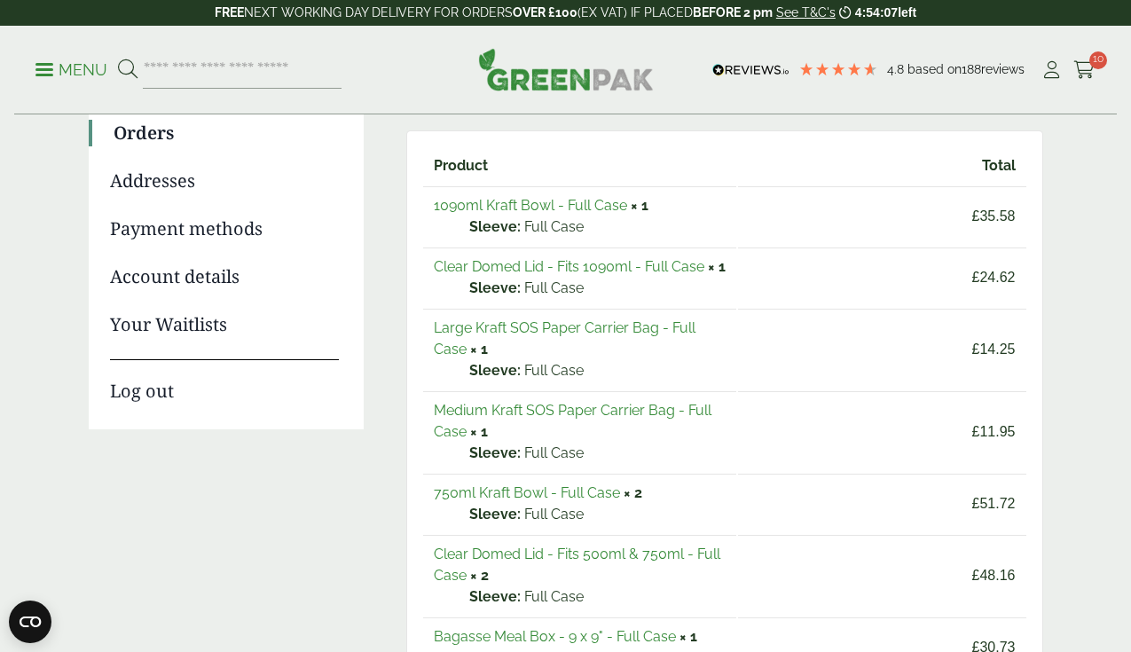
scroll to position [212, 0]
click at [616, 434] on link "Medium Kraft SOS Paper Carrier Bag - Full Case" at bounding box center [573, 419] width 278 height 38
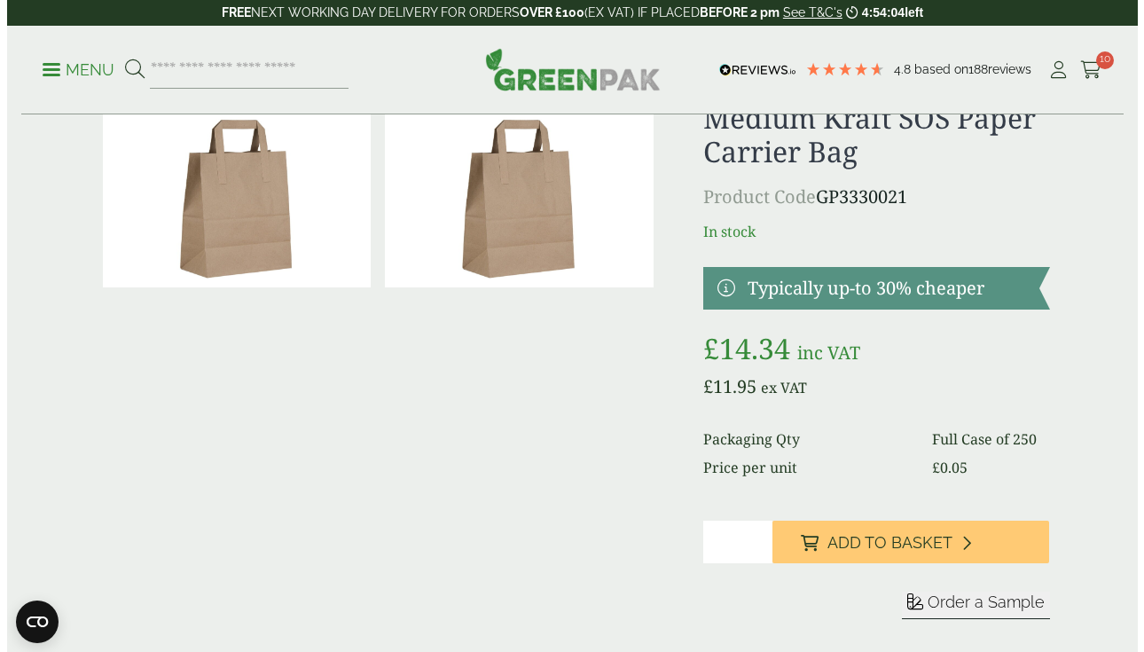
scroll to position [121, 0]
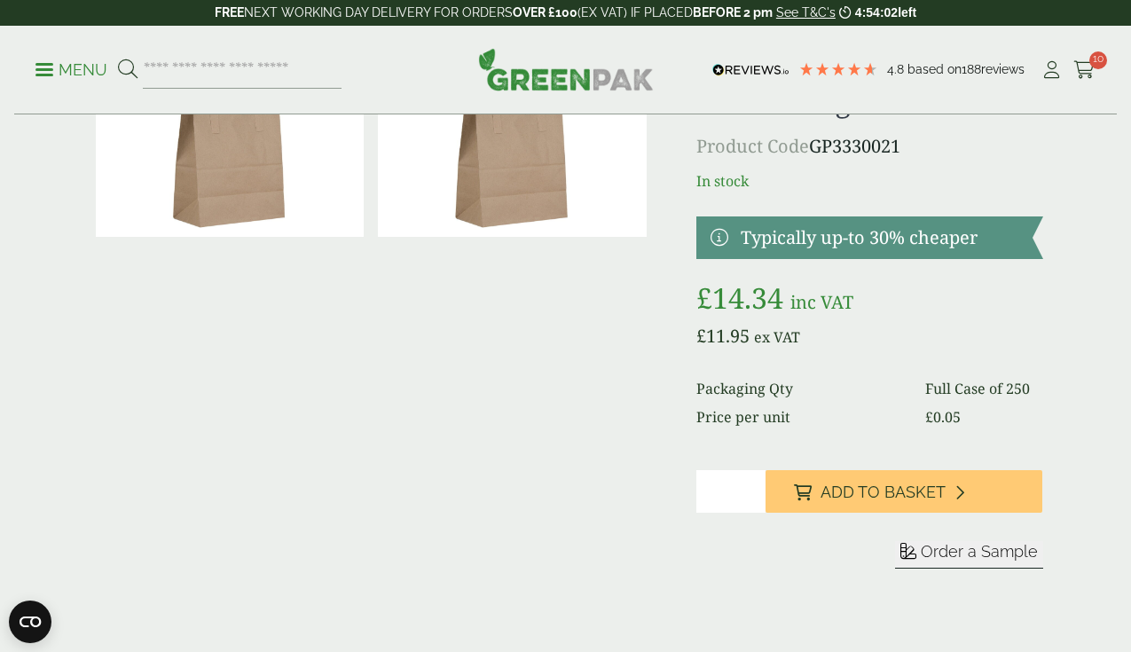
click at [797, 530] on div "Medium Kraft SOS Paper Carrier Bag Product Code GP3330021 In stock Typically up…" at bounding box center [869, 331] width 347 height 560
click at [765, 513] on input "*" at bounding box center [730, 491] width 69 height 43
type input "*"
click at [765, 513] on input "*" at bounding box center [730, 491] width 69 height 43
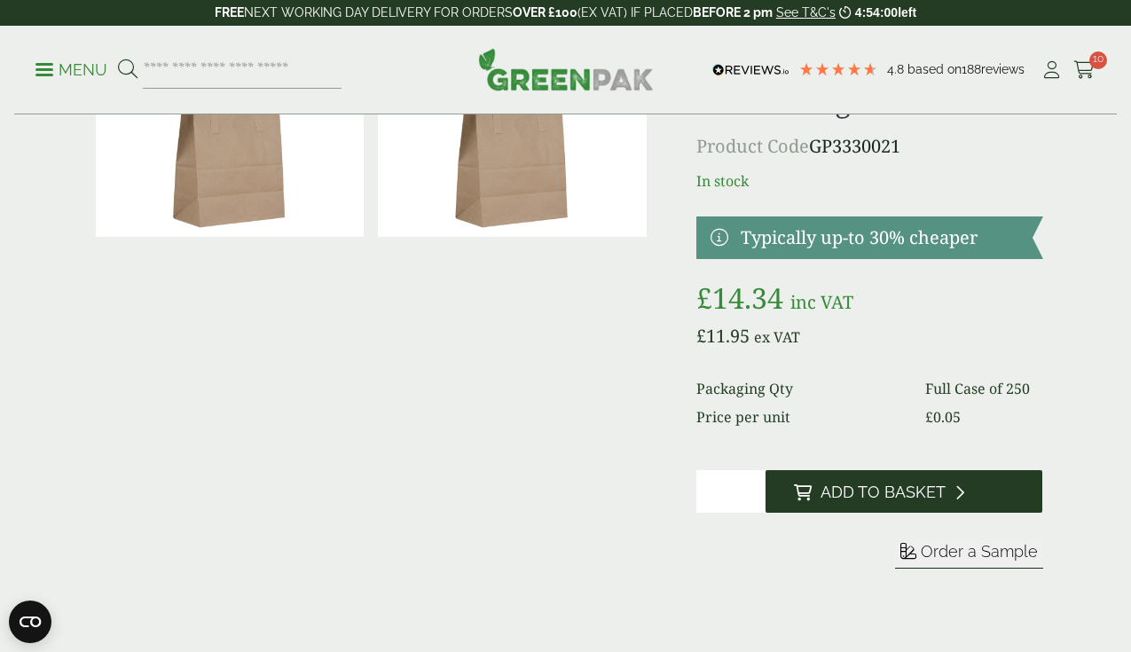
click at [891, 513] on button "Add to Basket" at bounding box center [904, 491] width 278 height 43
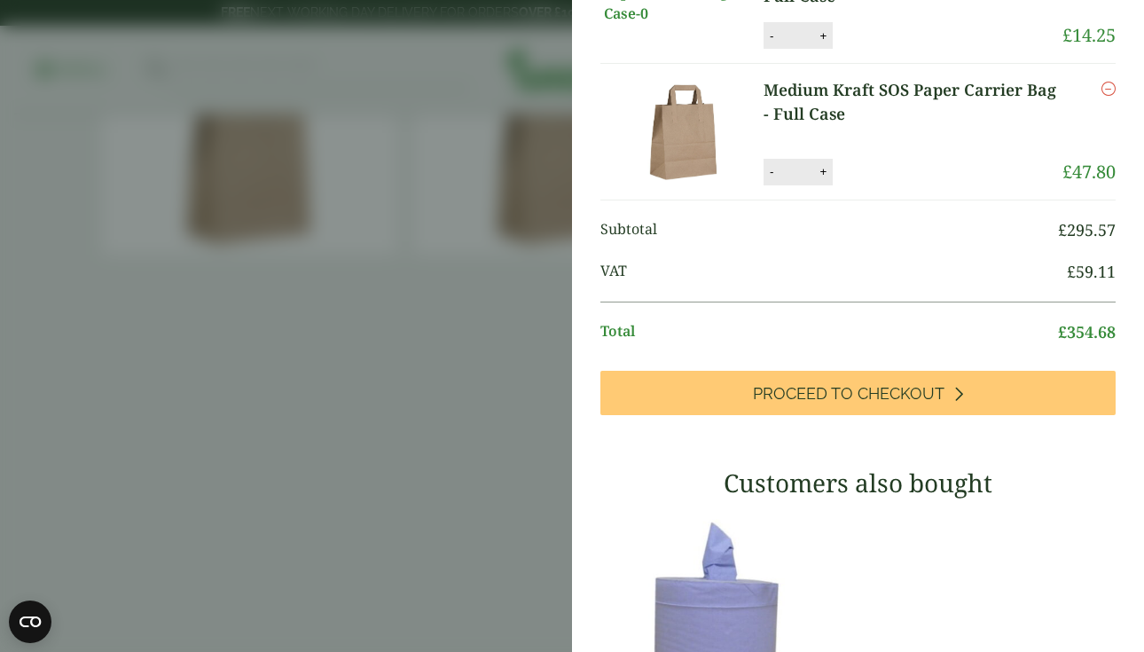
scroll to position [677, 0]
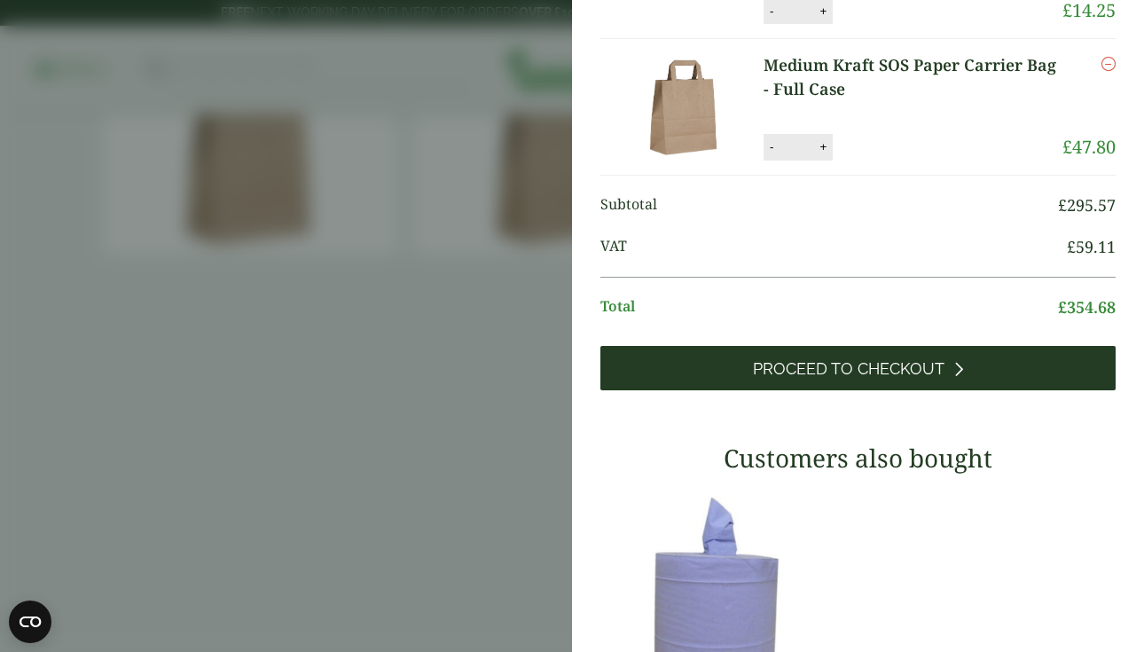
click at [850, 379] on span "Proceed to Checkout" at bounding box center [849, 369] width 192 height 20
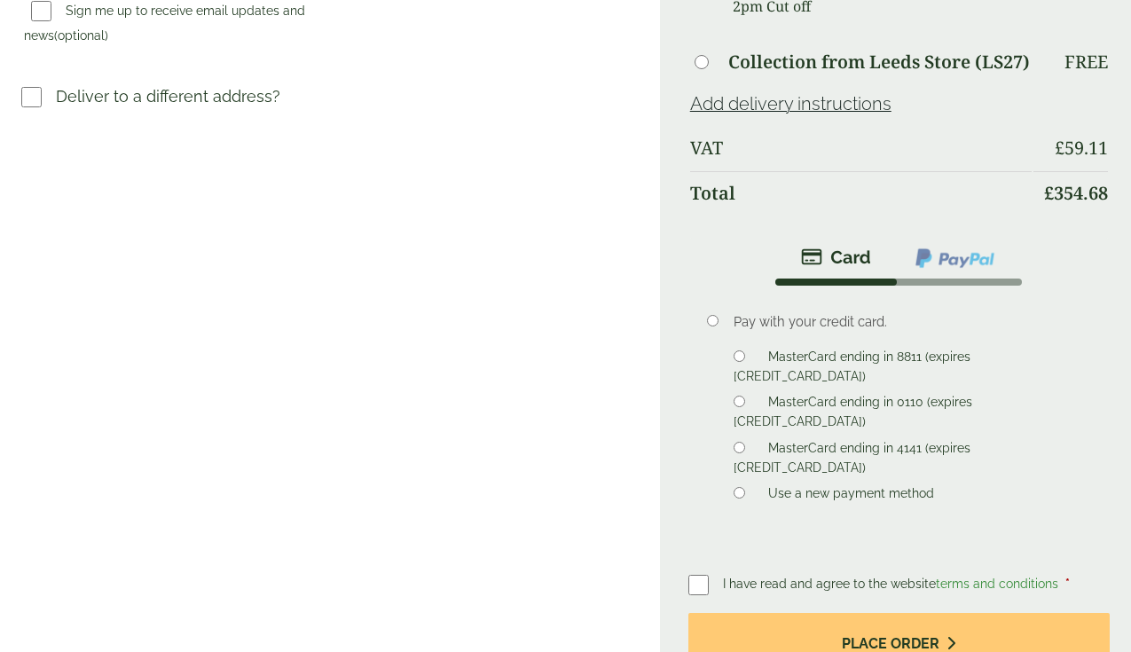
scroll to position [740, 0]
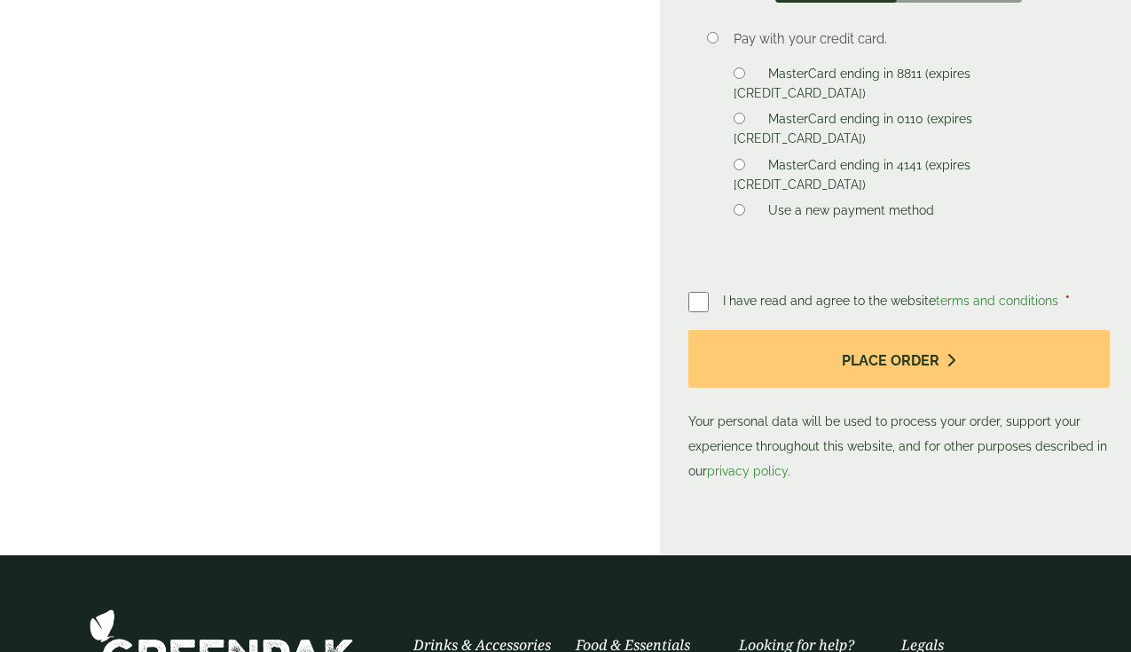
scroll to position [1019, 0]
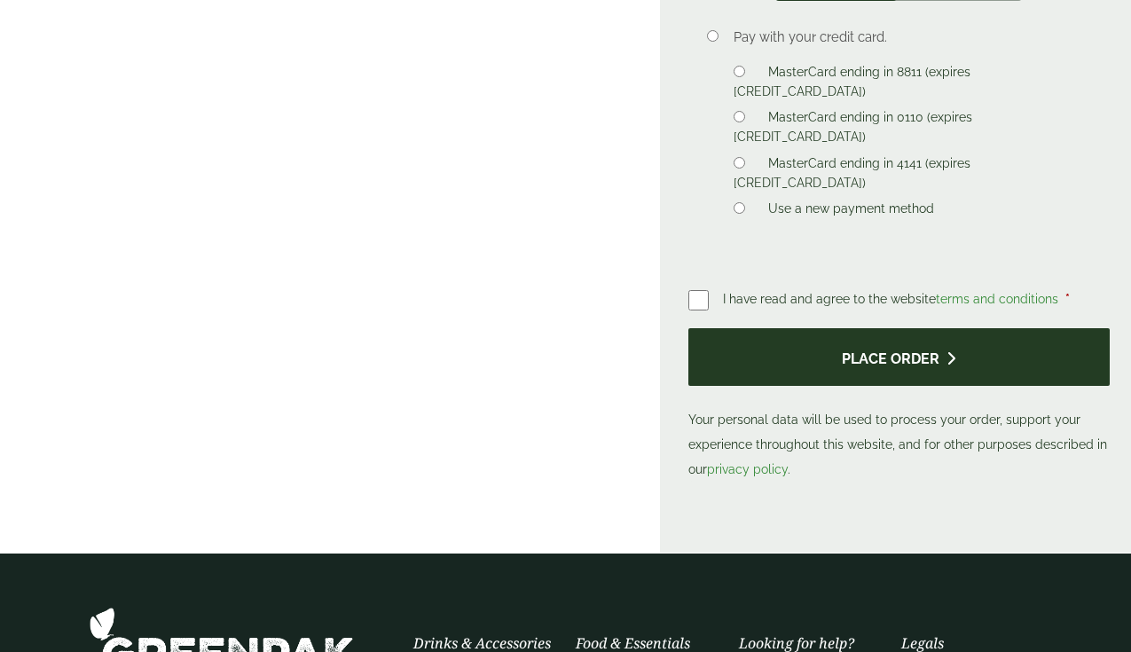
click at [853, 386] on button "Place order" at bounding box center [898, 357] width 421 height 58
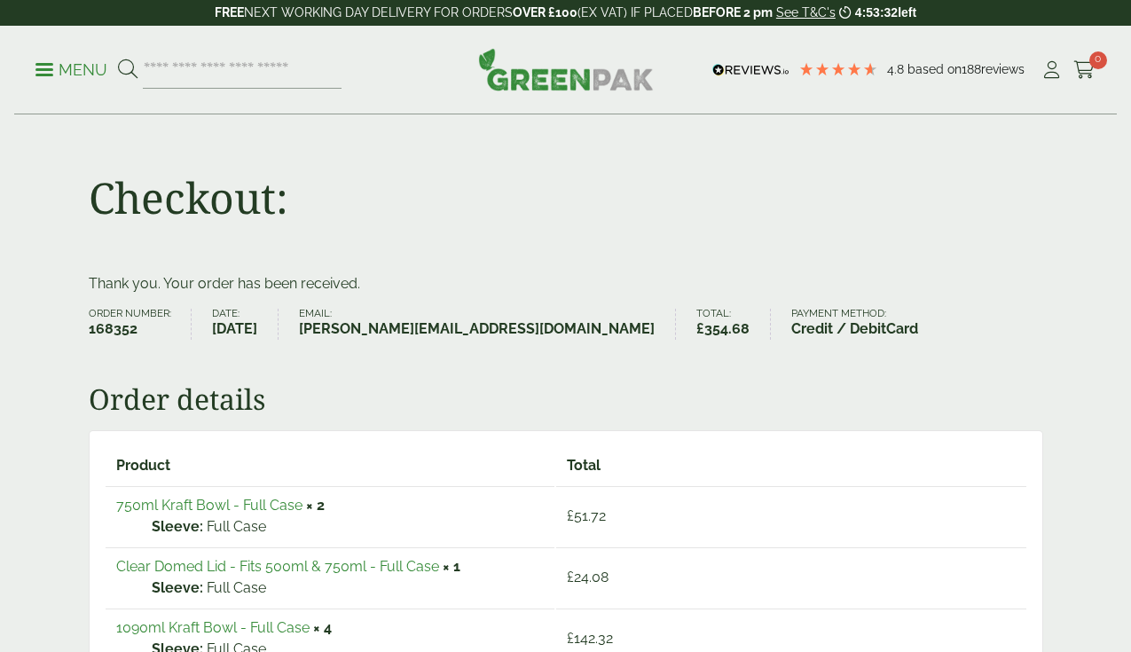
click at [902, 209] on div "Checkout:" at bounding box center [565, 194] width 975 height 158
